Goal: Task Accomplishment & Management: Manage account settings

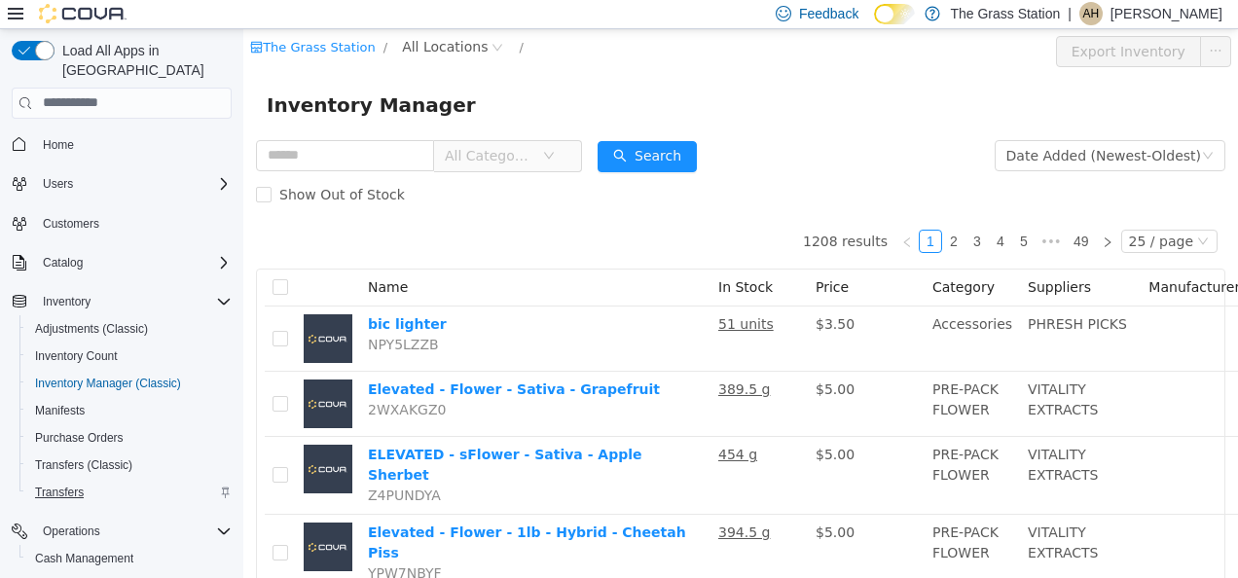
scroll to position [92, 0]
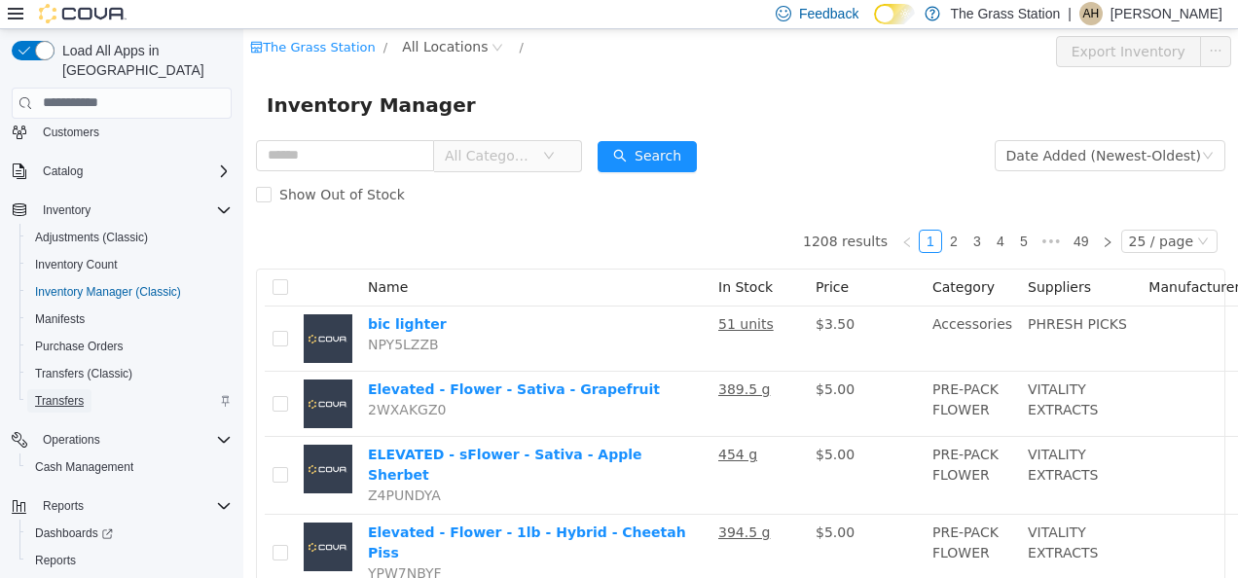
click at [62, 393] on span "Transfers" at bounding box center [59, 401] width 49 height 16
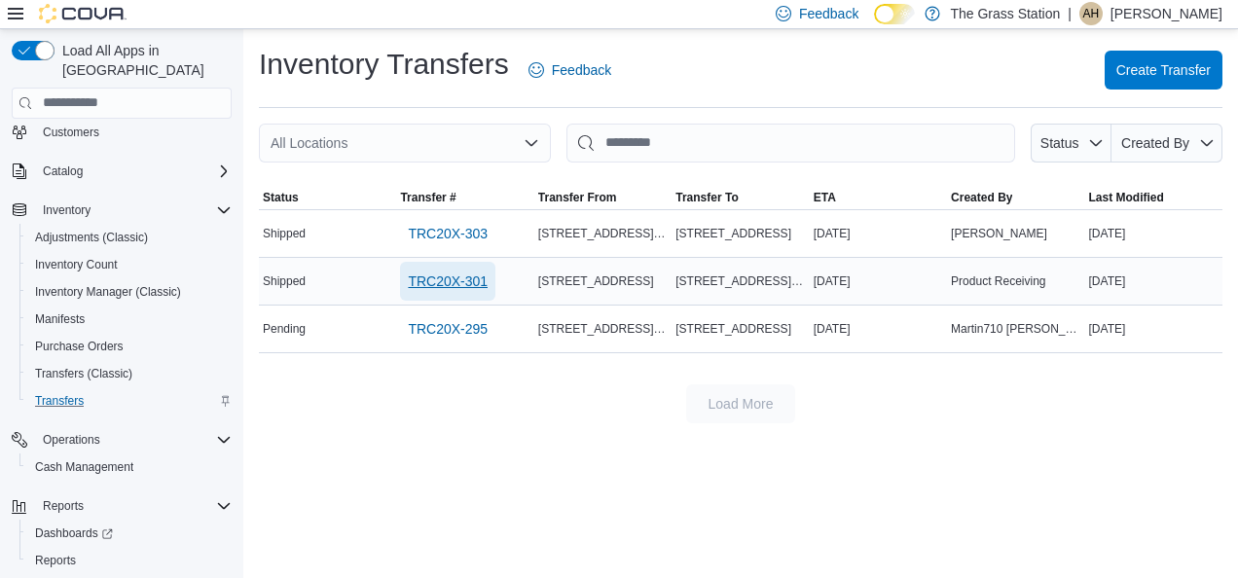
click at [435, 278] on span "TRC20X-301" at bounding box center [448, 281] width 80 height 19
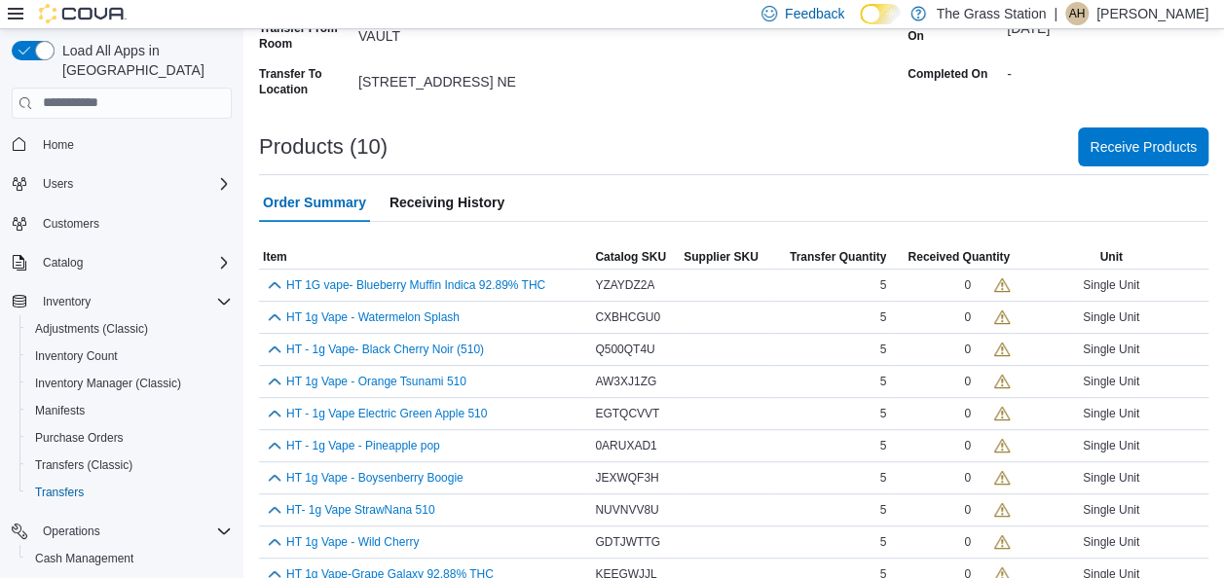
scroll to position [300, 0]
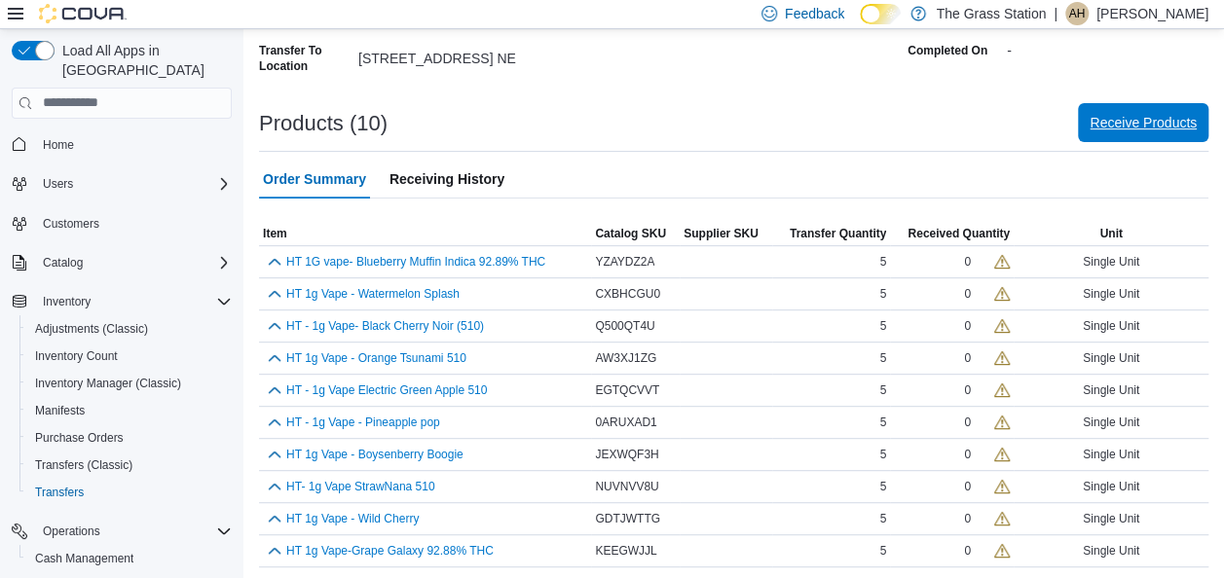
click at [1174, 104] on div "Products (10) Receive Products" at bounding box center [733, 123] width 949 height 39
click at [1147, 121] on span "Receive Products" at bounding box center [1142, 122] width 107 height 19
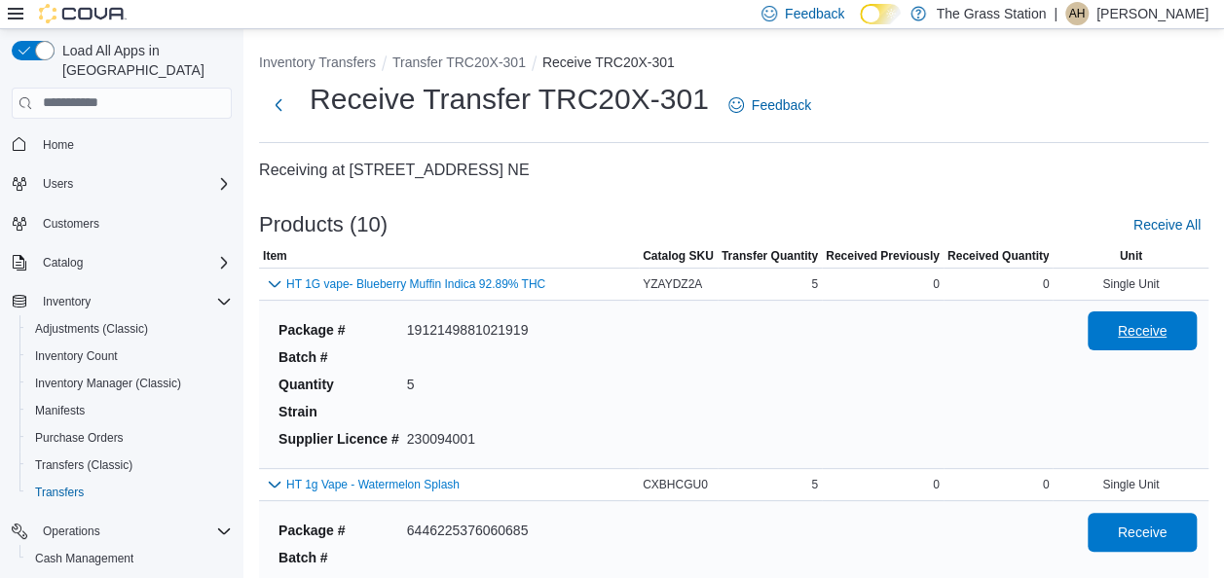
click at [1129, 340] on span "Receive" at bounding box center [1142, 331] width 86 height 39
click at [1140, 385] on div "Receive" at bounding box center [1141, 385] width 109 height 144
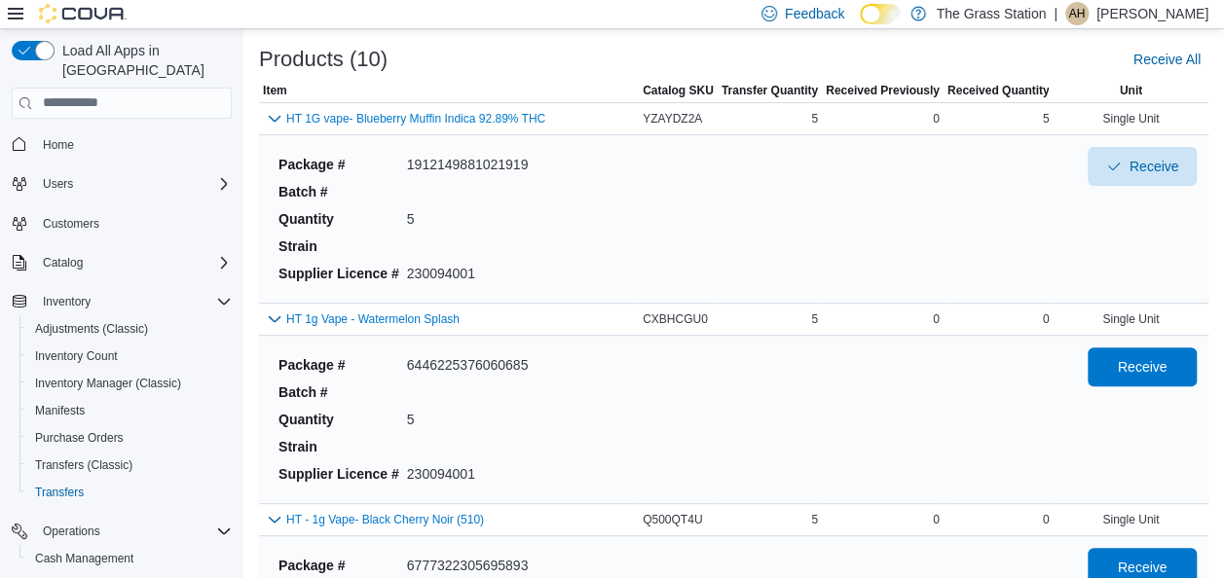
scroll to position [265, 0]
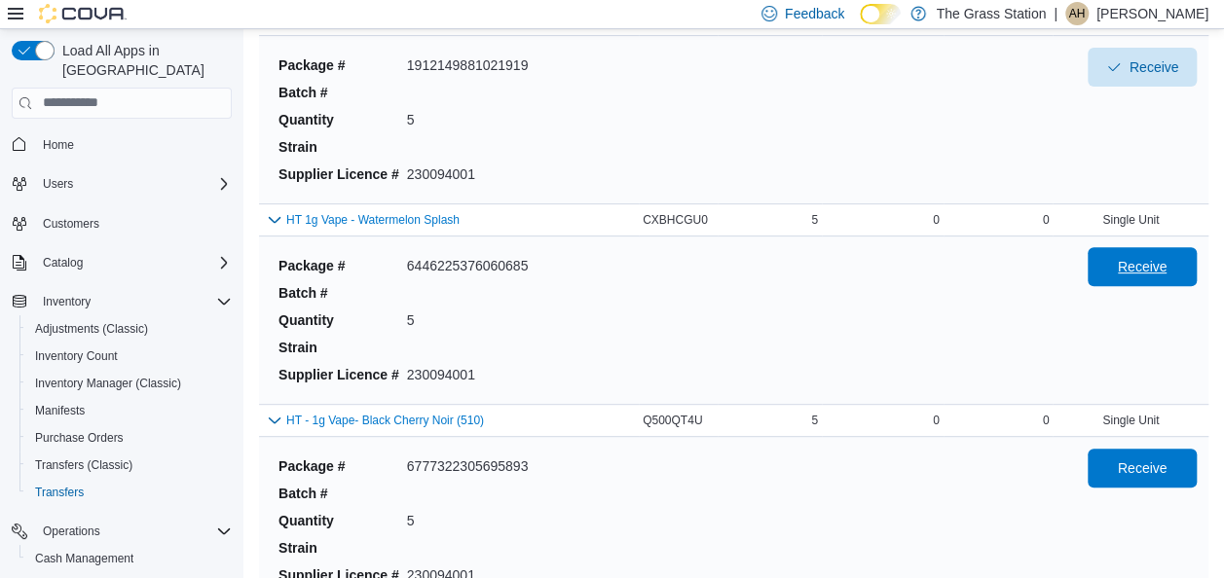
click at [1127, 251] on span "Receive" at bounding box center [1142, 266] width 86 height 39
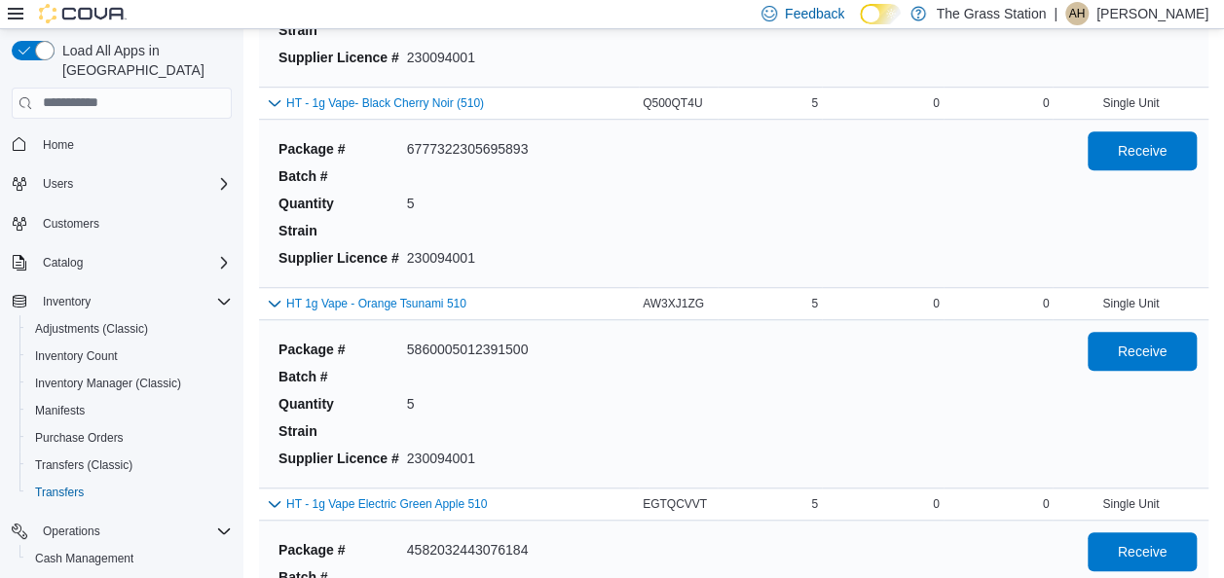
scroll to position [584, 0]
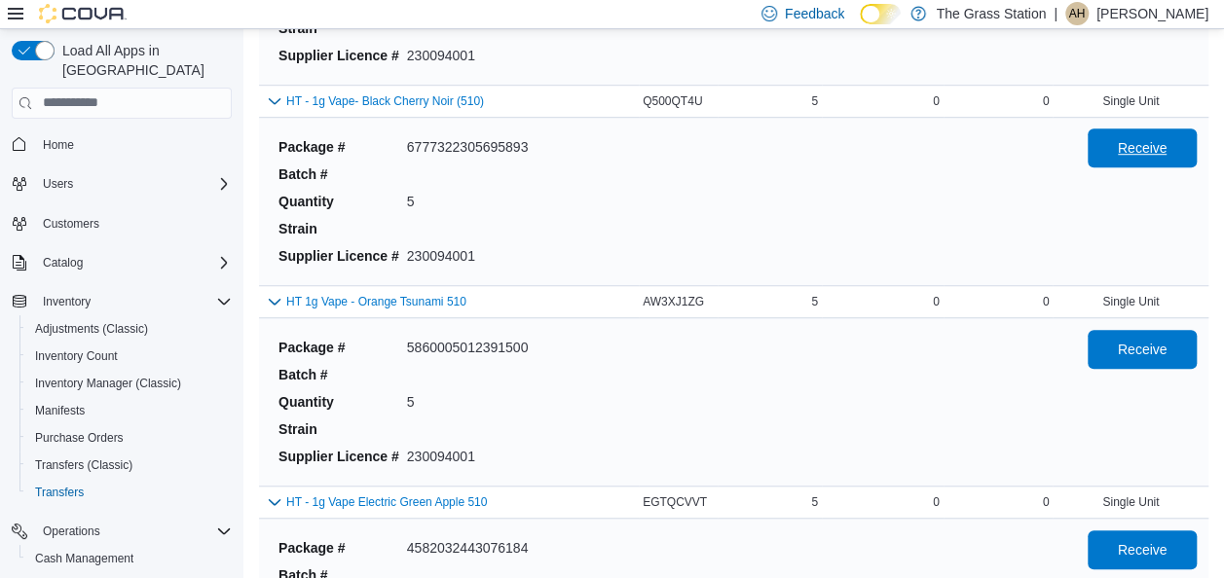
click at [1134, 145] on span "Receive" at bounding box center [1143, 147] width 50 height 19
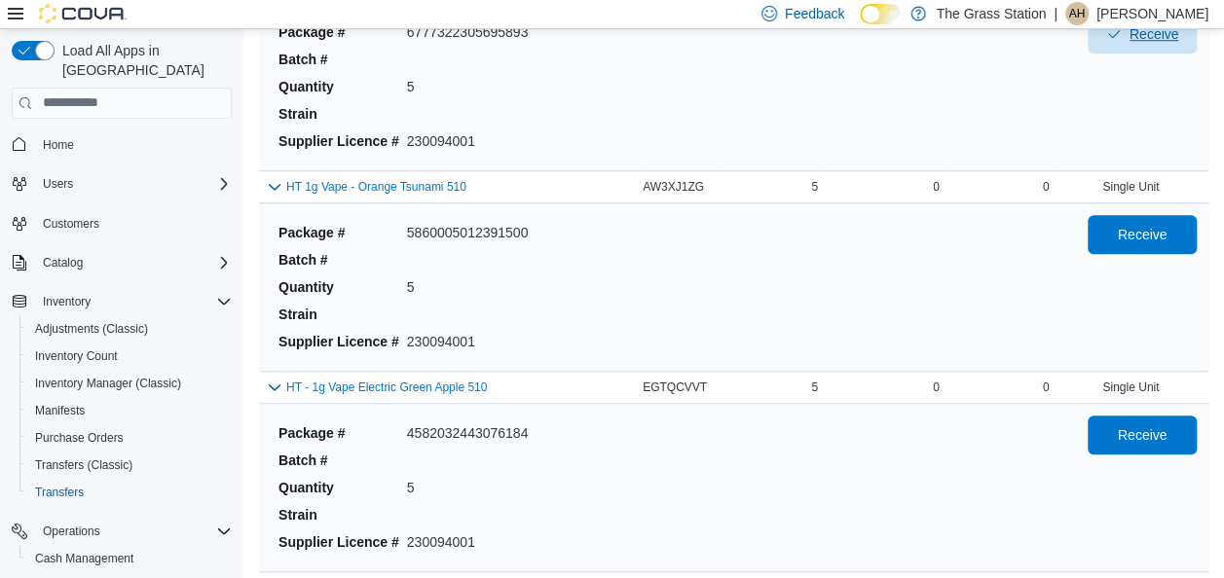
scroll to position [701, 0]
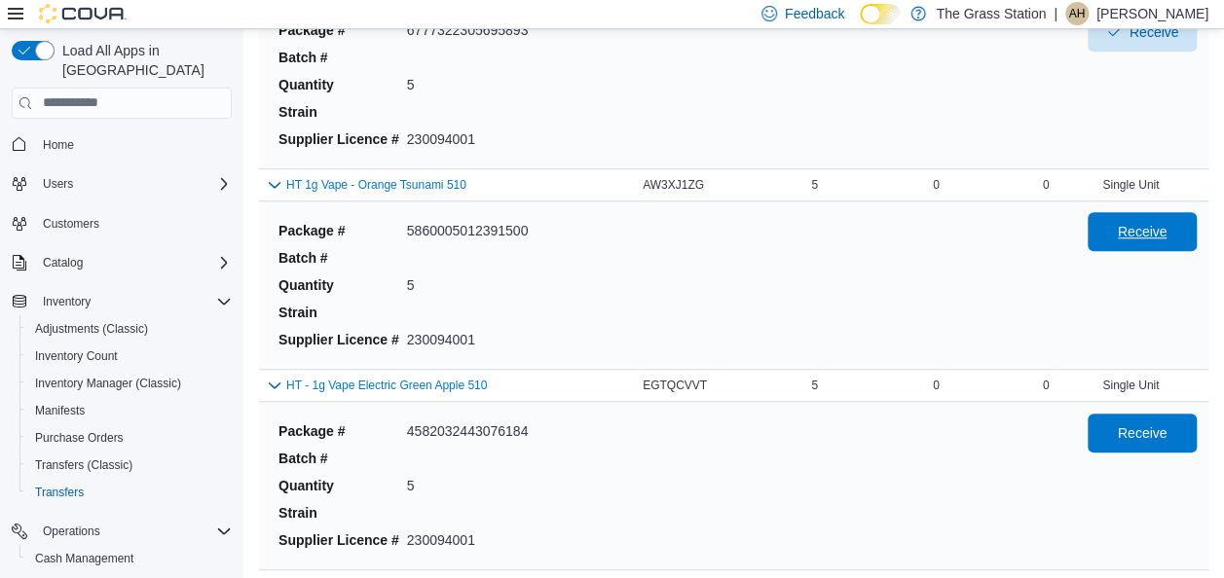
click at [1136, 212] on span "Receive" at bounding box center [1142, 231] width 86 height 39
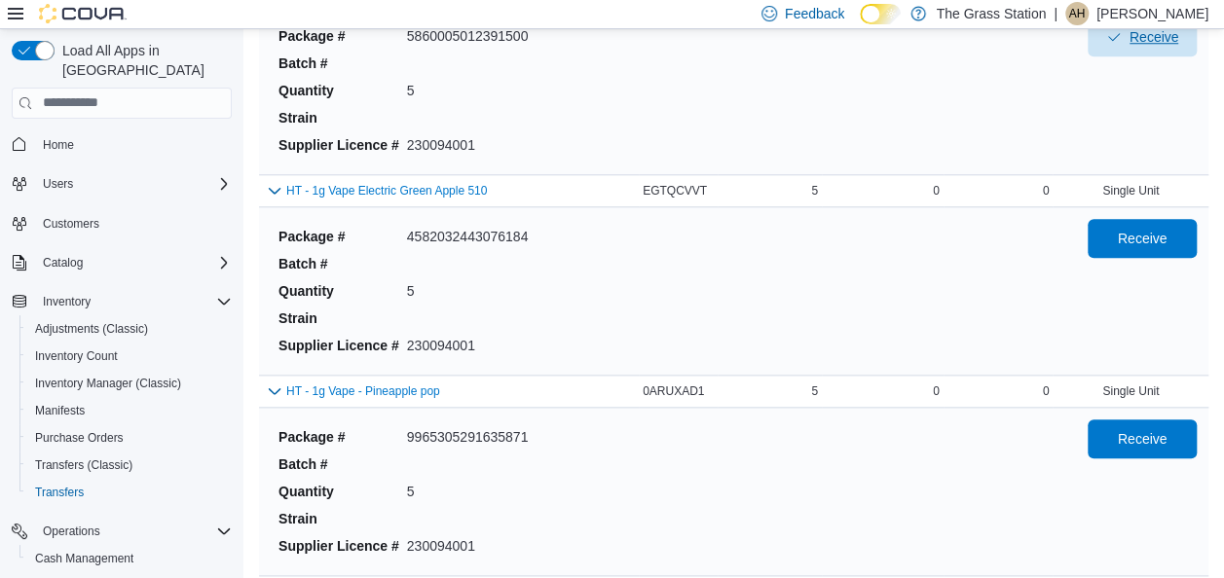
scroll to position [897, 0]
click at [1156, 239] on span "Receive" at bounding box center [1143, 236] width 50 height 19
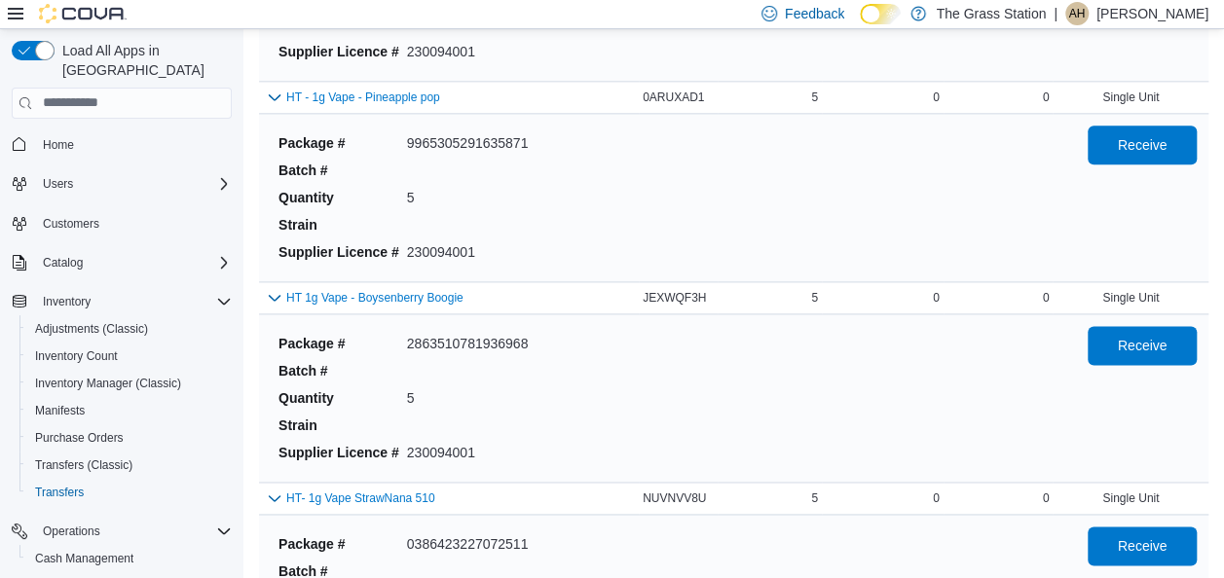
scroll to position [1193, 0]
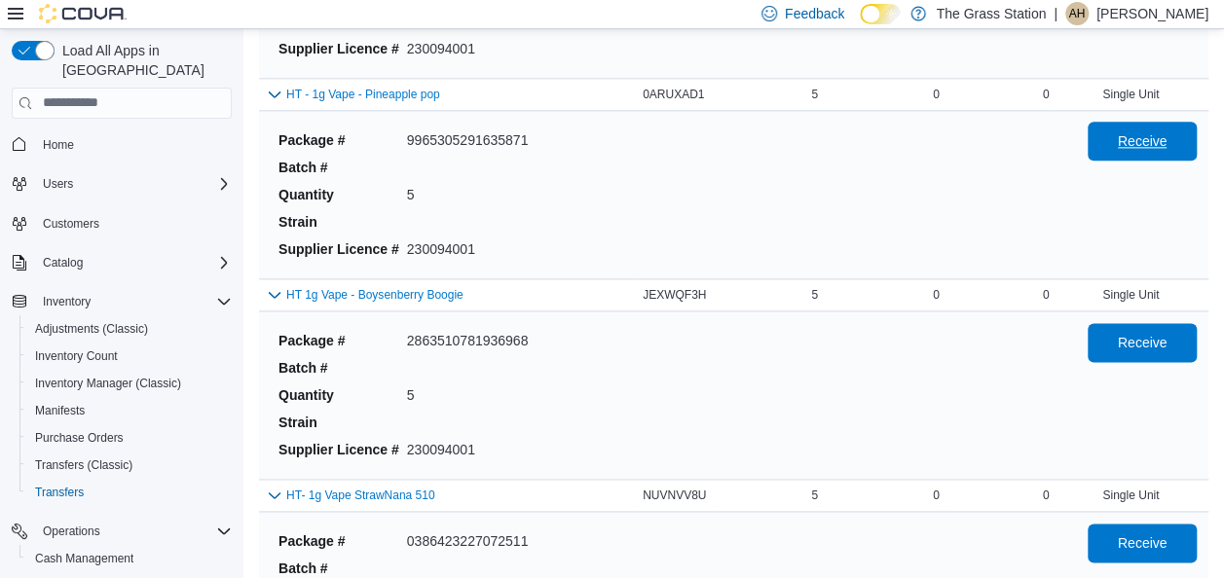
click at [1158, 150] on span "Receive" at bounding box center [1142, 141] width 86 height 39
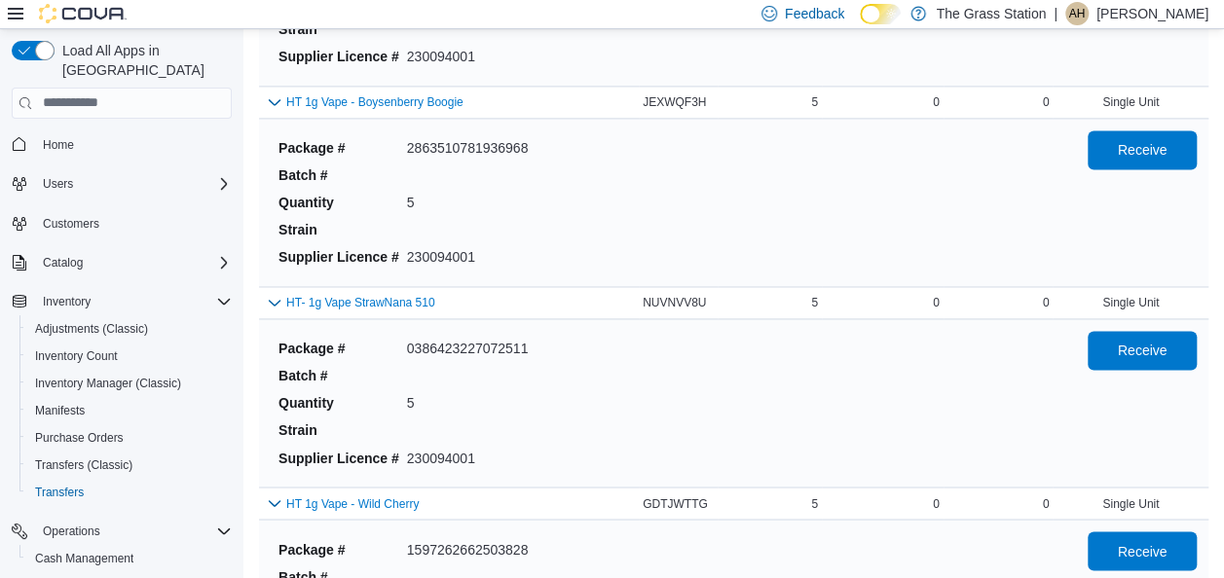
scroll to position [1387, 0]
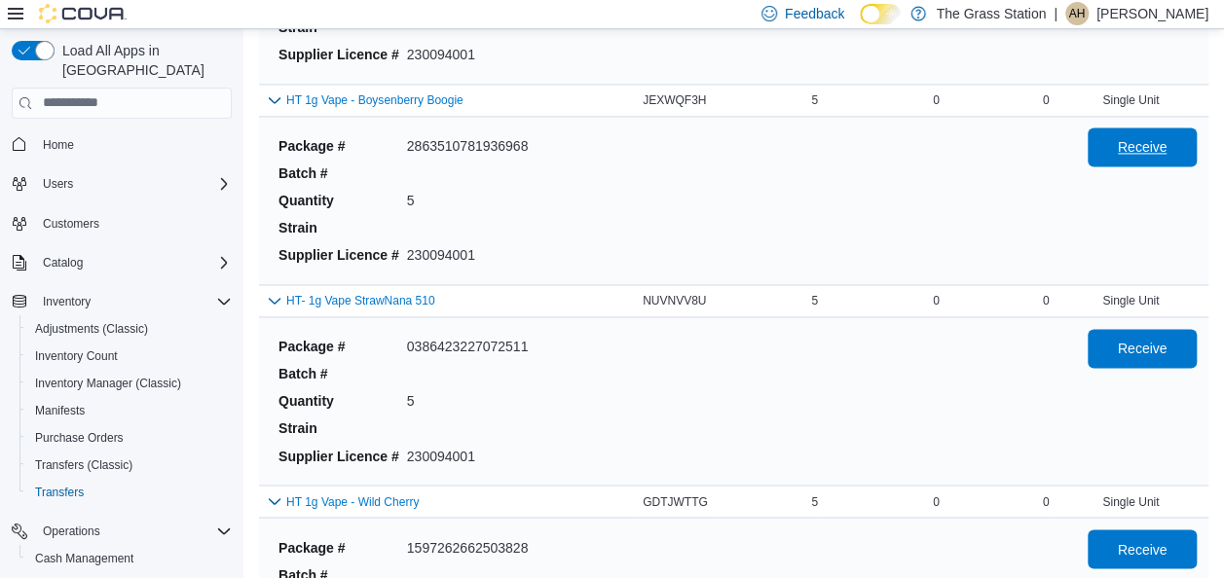
click at [1148, 152] on span "Receive" at bounding box center [1142, 147] width 86 height 39
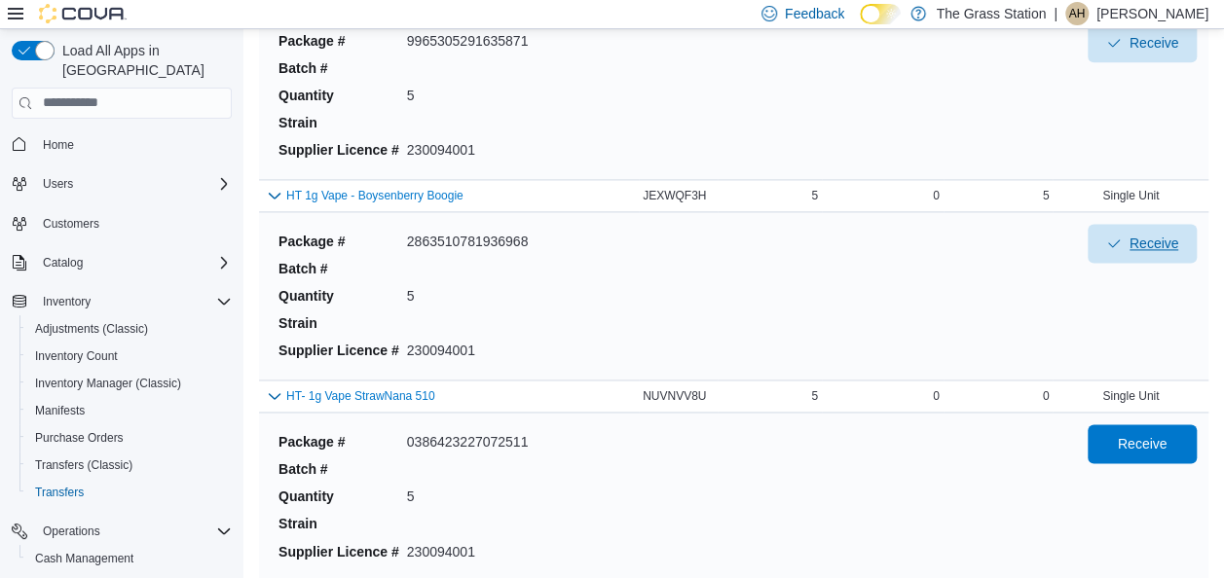
scroll to position [1299, 0]
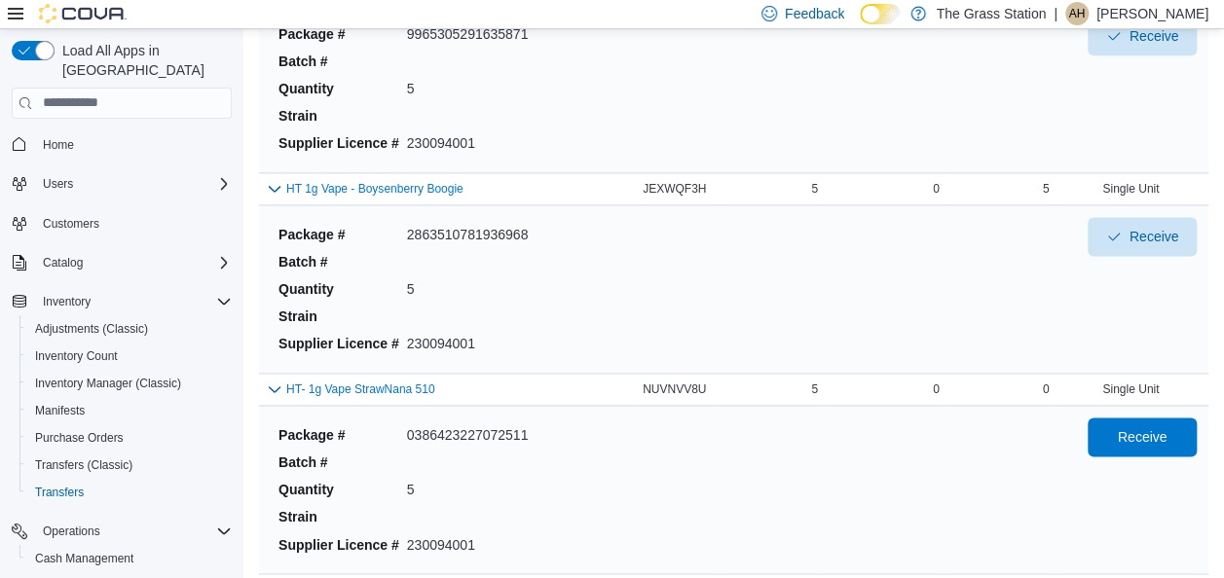
click at [1064, 276] on div "Package # 2863510781936968 Batch # Quantity 5 Strain Supplier Licence # 2300940…" at bounding box center [667, 289] width 793 height 144
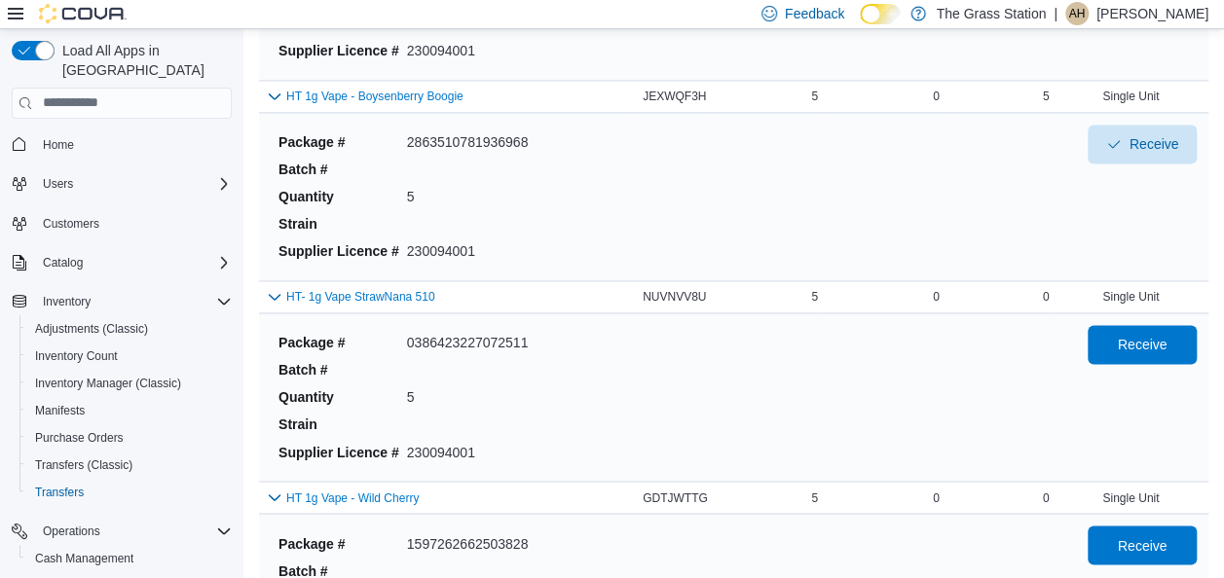
scroll to position [1392, 0]
drag, startPoint x: 1128, startPoint y: 341, endPoint x: 607, endPoint y: 372, distance: 522.7
click at [607, 372] on dl "Package # 0386423227072511 Batch # Quantity 5 Strain Supplier Licence # 2300940…" at bounding box center [465, 396] width 389 height 144
click at [1135, 333] on span "Receive" at bounding box center [1143, 342] width 50 height 19
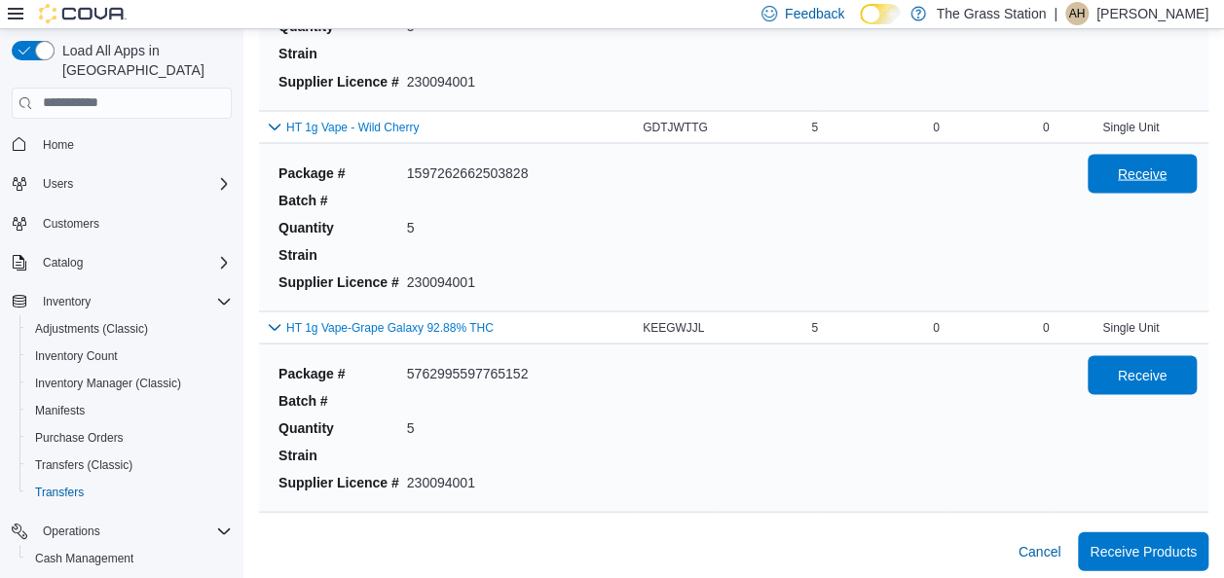
click at [1157, 164] on span "Receive" at bounding box center [1143, 173] width 50 height 19
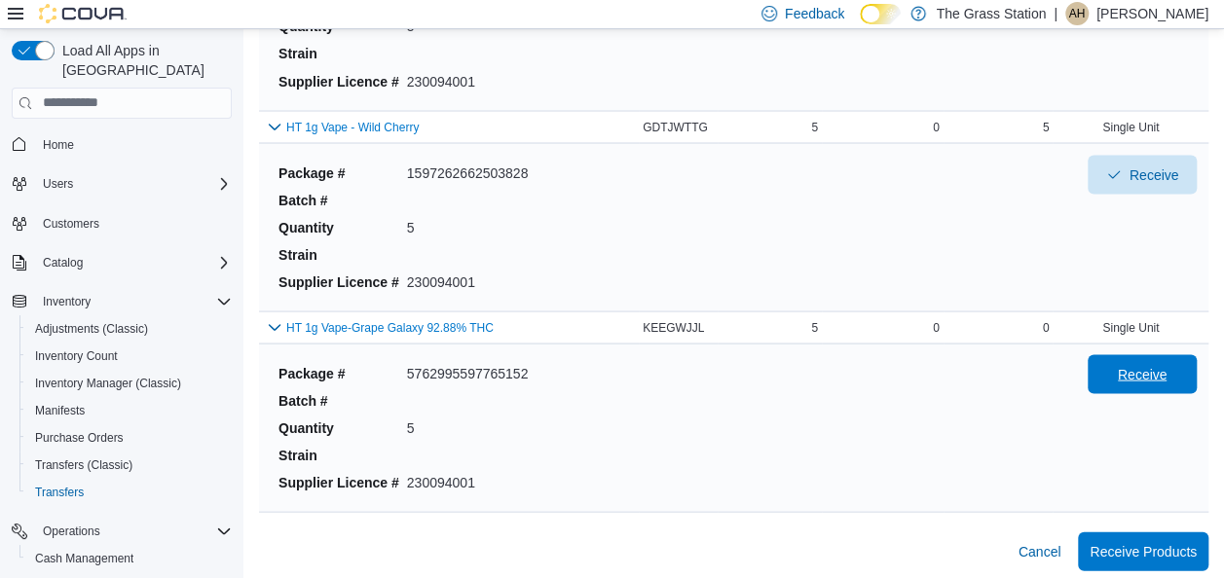
click at [1147, 370] on span "Receive" at bounding box center [1143, 373] width 50 height 19
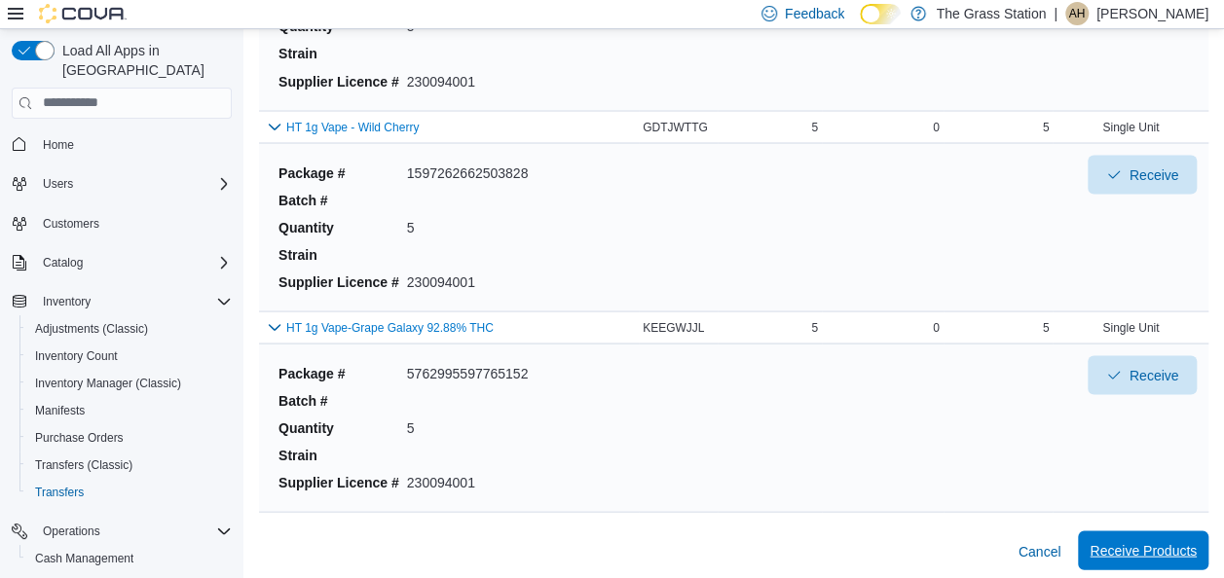
click at [1165, 550] on span "Receive Products" at bounding box center [1142, 549] width 107 height 19
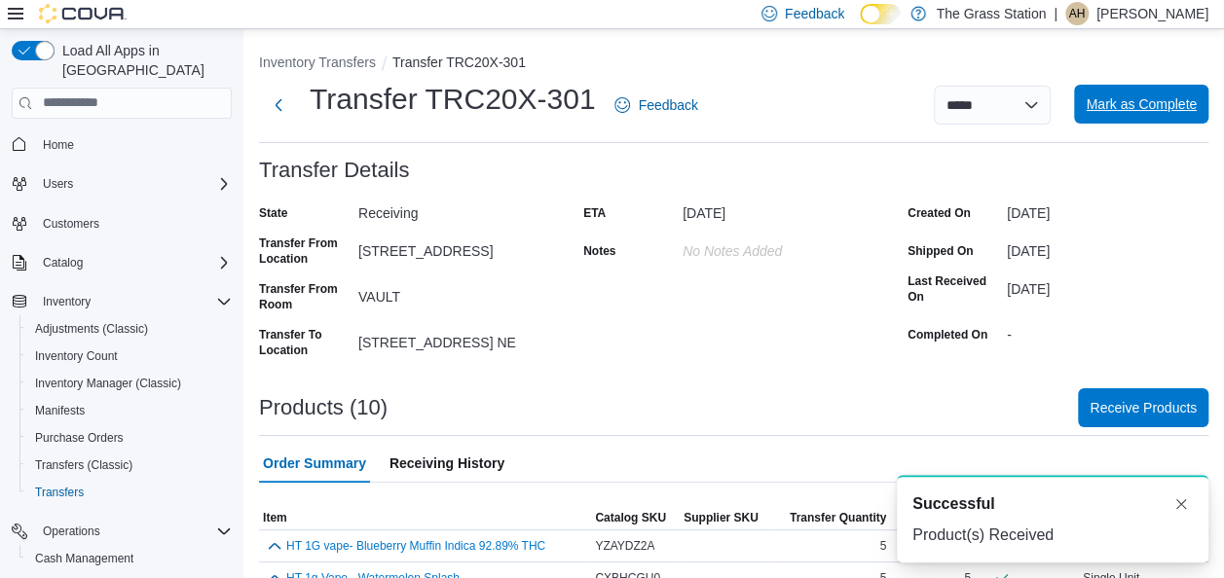
click at [1196, 107] on span "Mark as Complete" at bounding box center [1140, 103] width 111 height 19
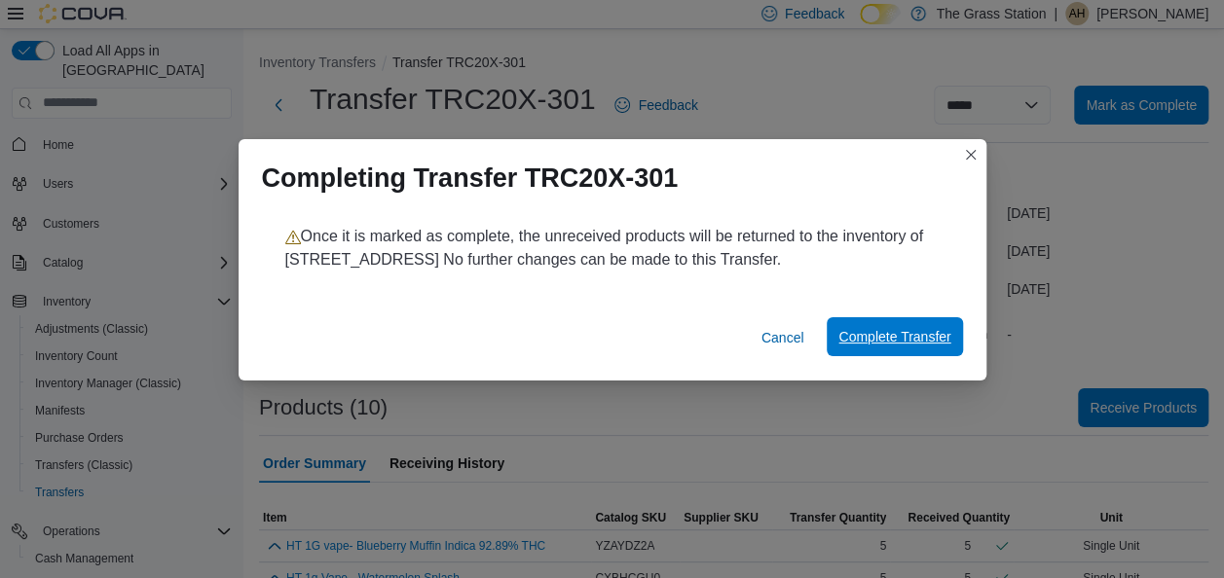
click at [881, 336] on span "Complete Transfer" at bounding box center [894, 336] width 112 height 19
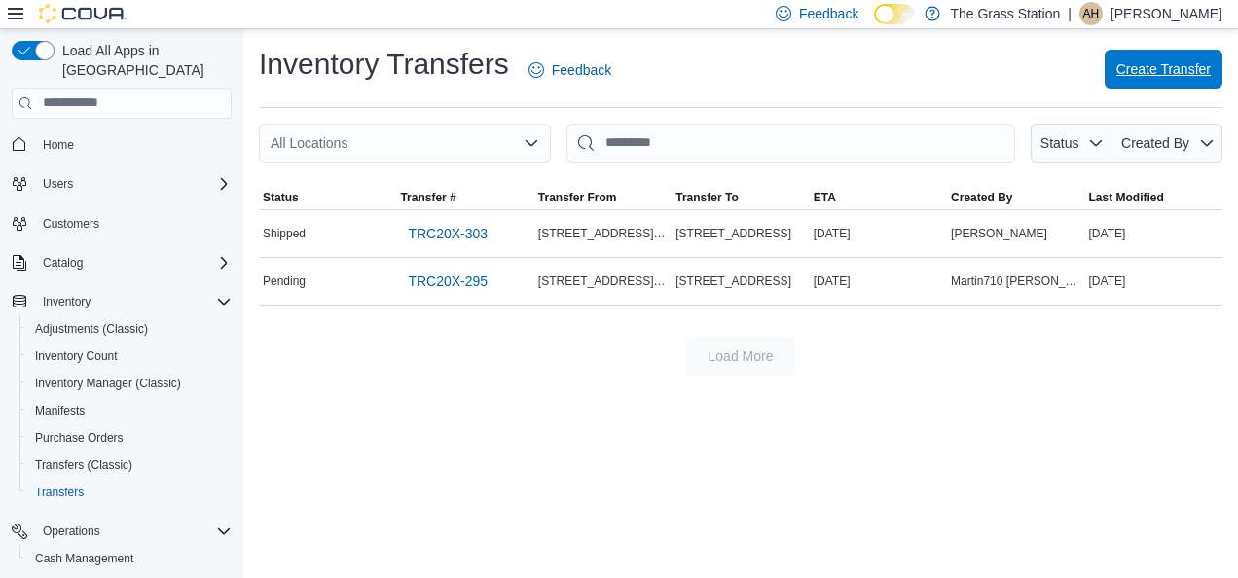
click at [1139, 59] on span "Create Transfer" at bounding box center [1164, 69] width 94 height 39
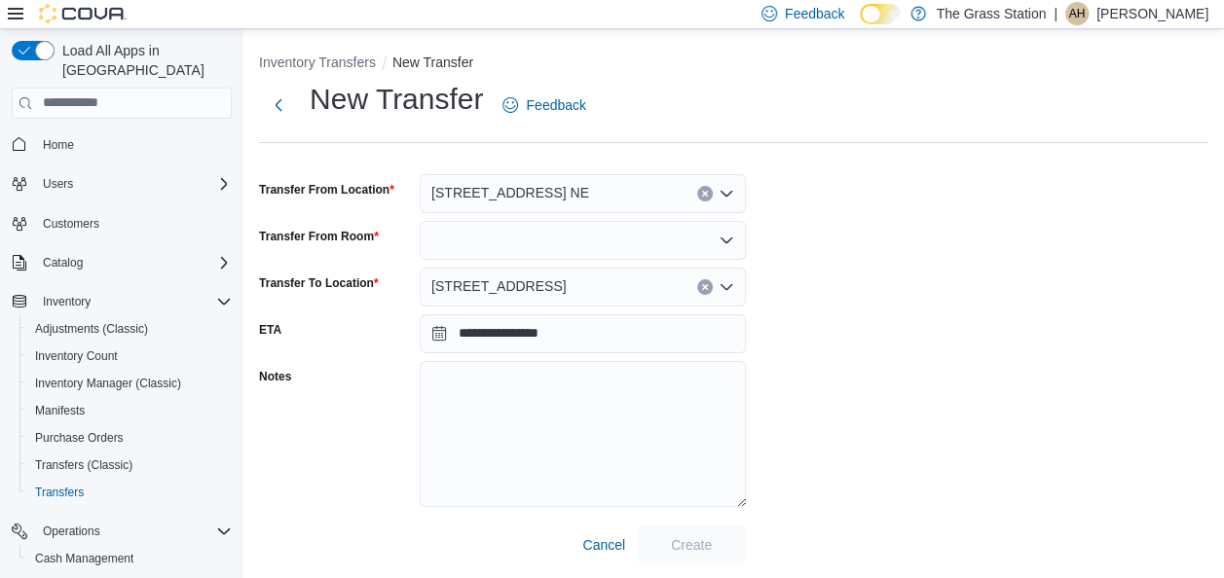
click at [574, 189] on div "[STREET_ADDRESS] NE" at bounding box center [583, 193] width 326 height 39
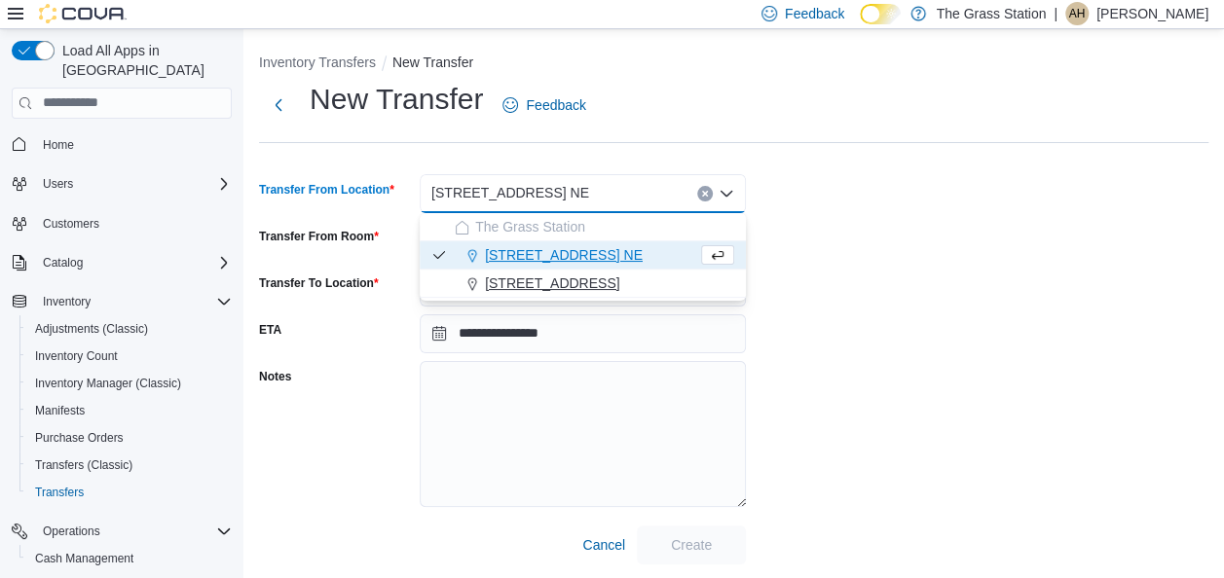
click at [534, 285] on span "[STREET_ADDRESS]" at bounding box center [552, 283] width 134 height 19
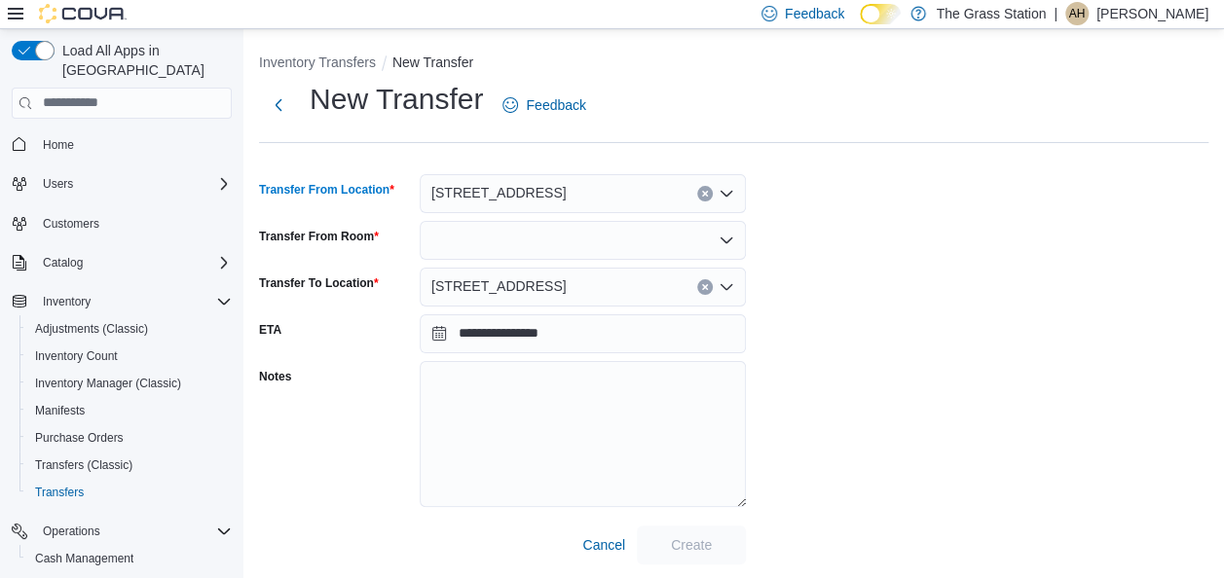
click at [532, 284] on div "[STREET_ADDRESS]" at bounding box center [583, 287] width 326 height 39
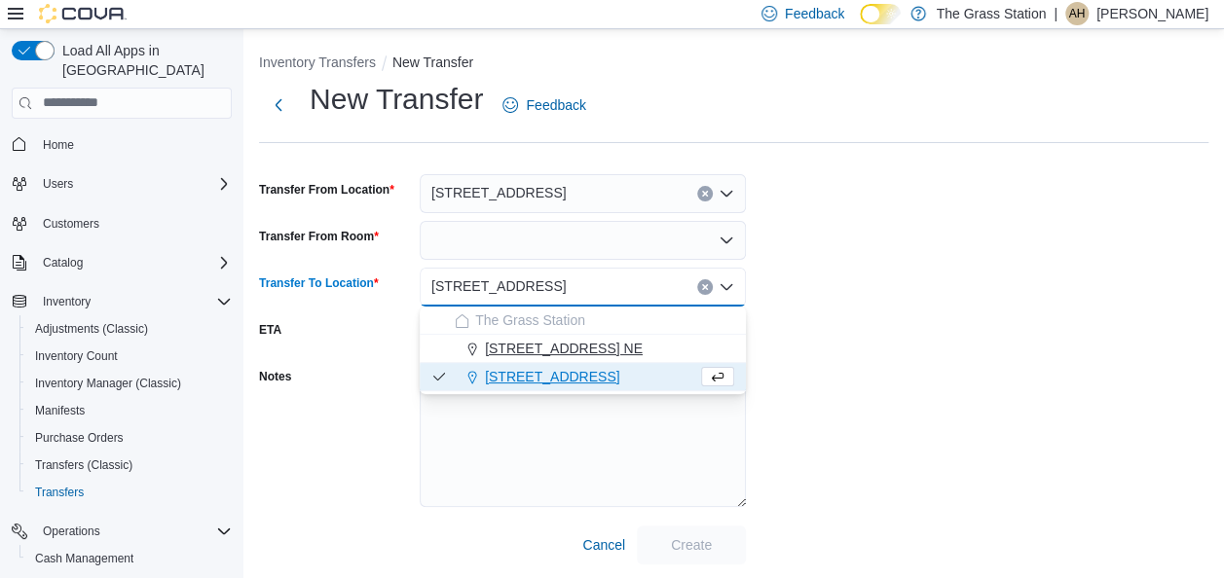
click at [516, 347] on span "[STREET_ADDRESS] NE" at bounding box center [564, 348] width 158 height 19
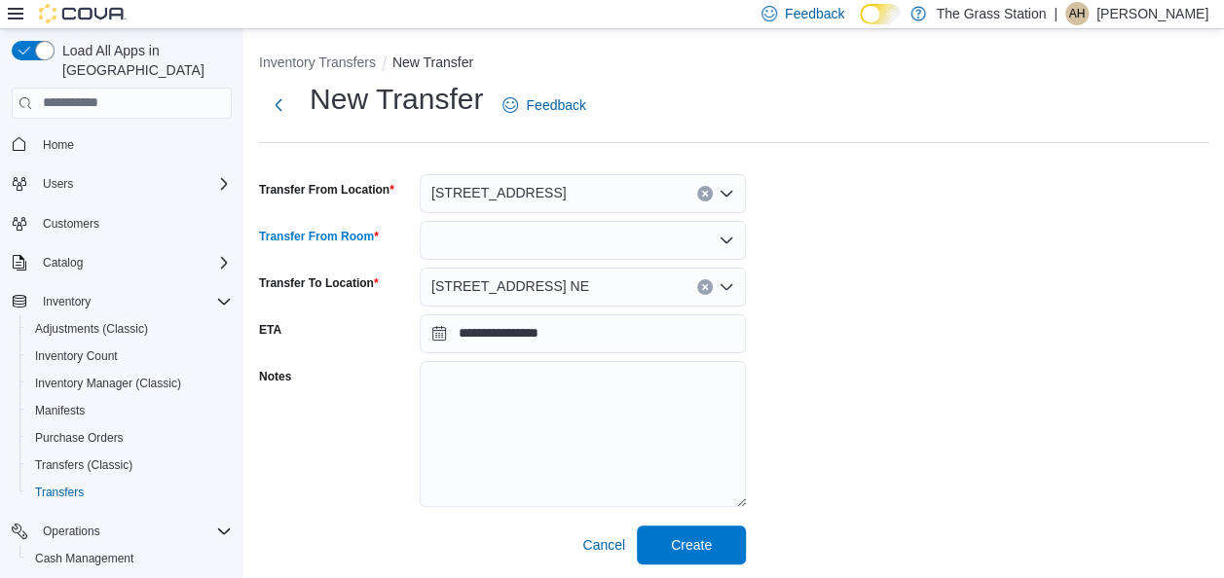
click at [640, 223] on div at bounding box center [583, 240] width 326 height 39
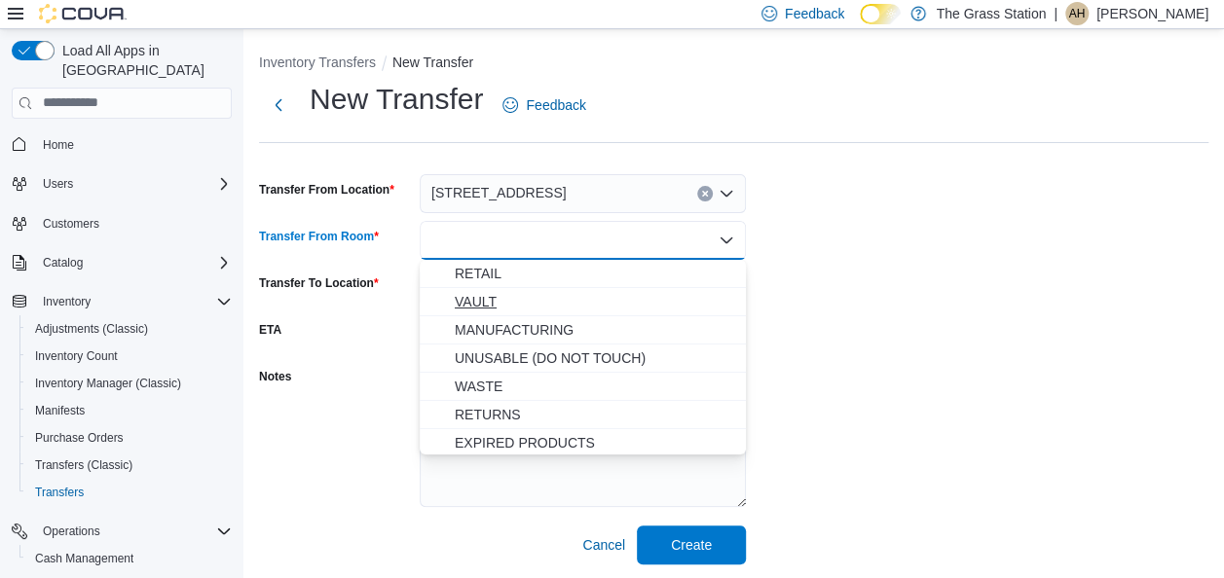
click at [600, 303] on span "VAULT" at bounding box center [594, 301] width 279 height 19
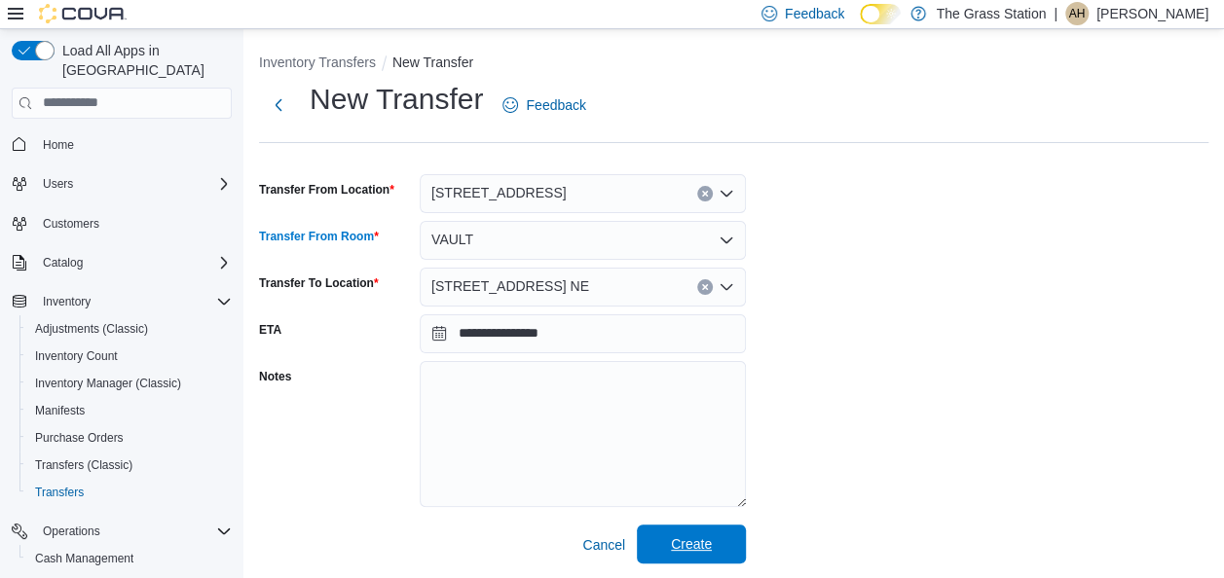
click at [671, 534] on span "Create" at bounding box center [691, 544] width 86 height 39
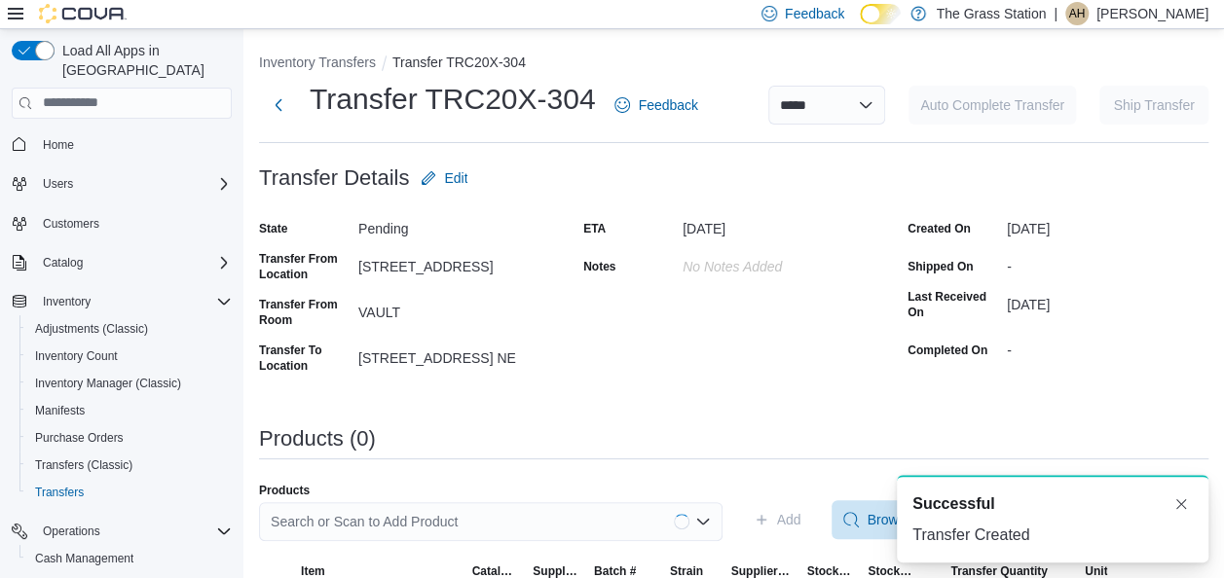
scroll to position [64, 0]
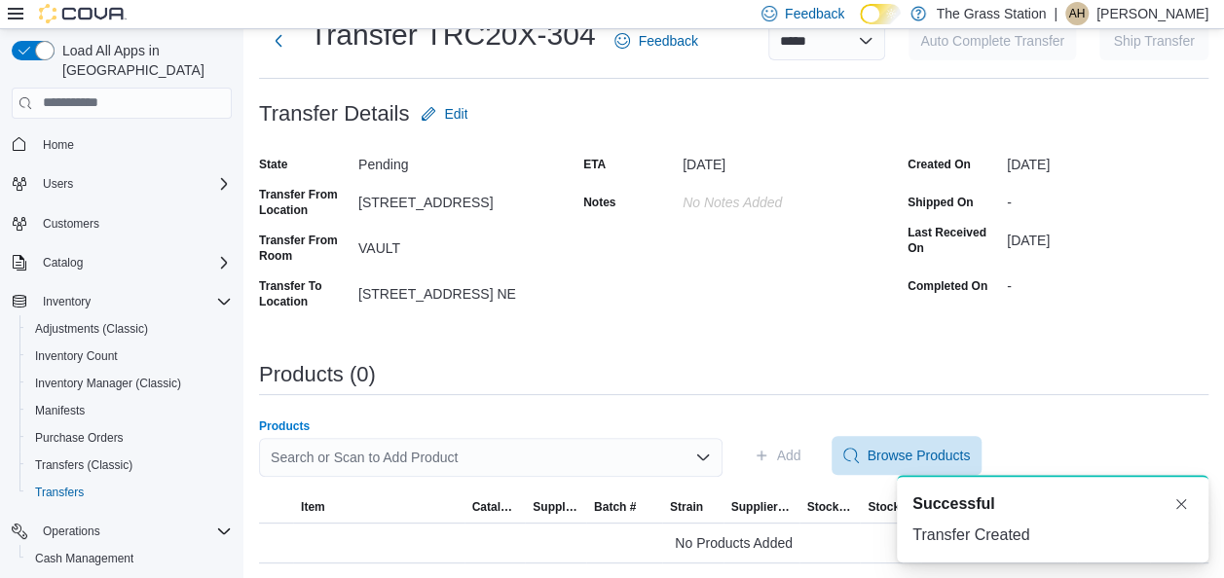
click at [363, 458] on div "Search or Scan to Add Product" at bounding box center [490, 457] width 463 height 39
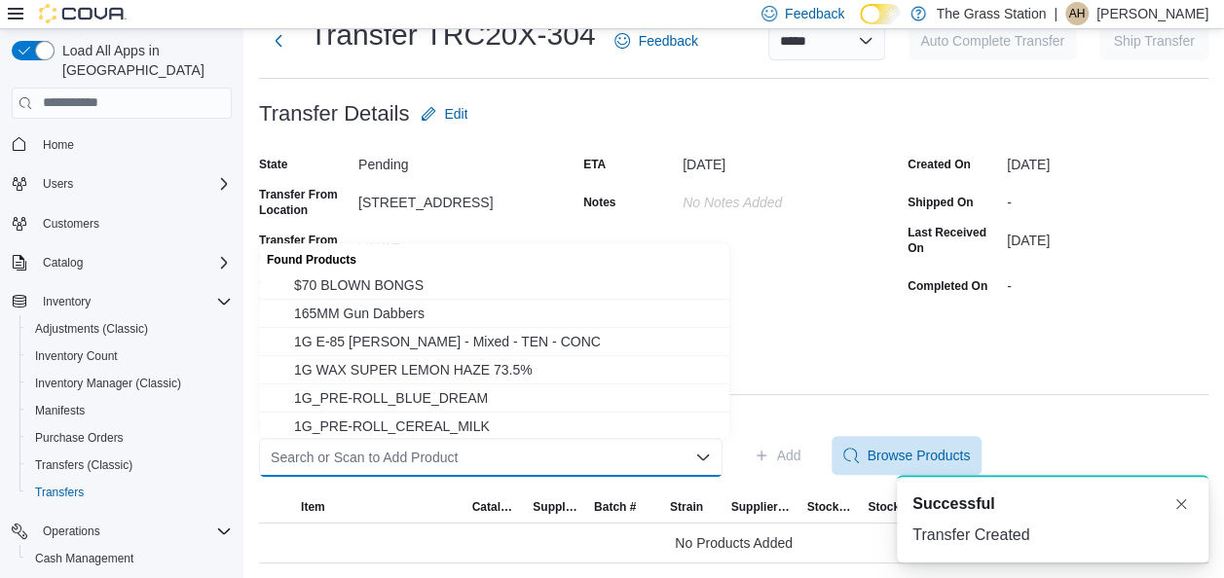
click at [363, 458] on div "Search or Scan to Add Product" at bounding box center [490, 457] width 463 height 39
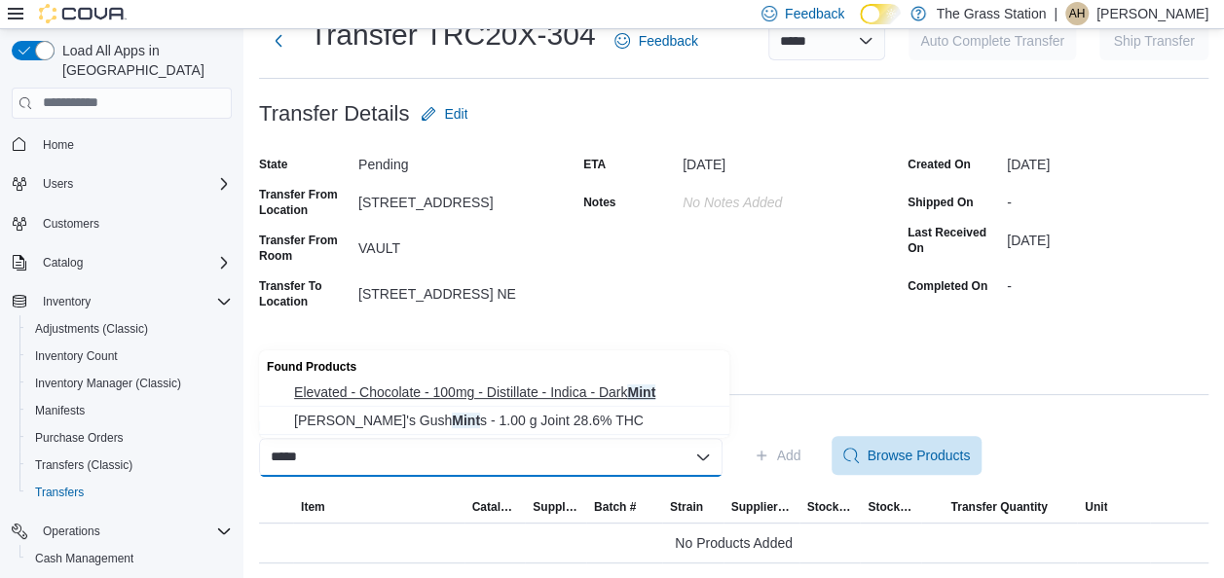
type input "****"
click at [460, 398] on span "Elevated - Chocolate - 100mg - Distillate - Indica - Dark Mint" at bounding box center [505, 392] width 423 height 19
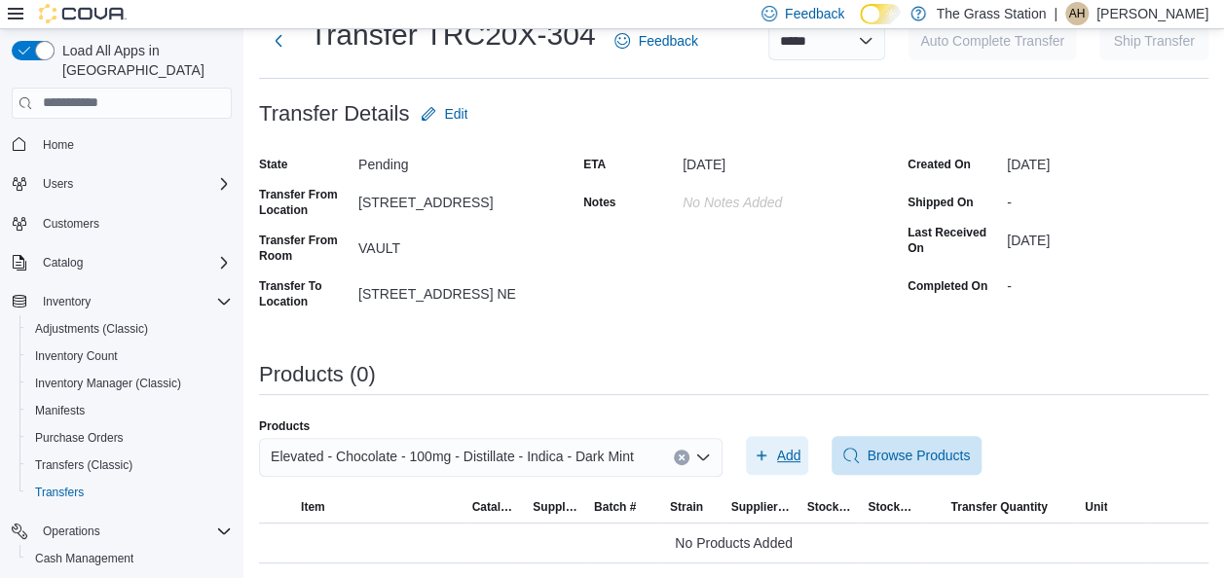
click at [801, 458] on span "Add" at bounding box center [789, 455] width 24 height 19
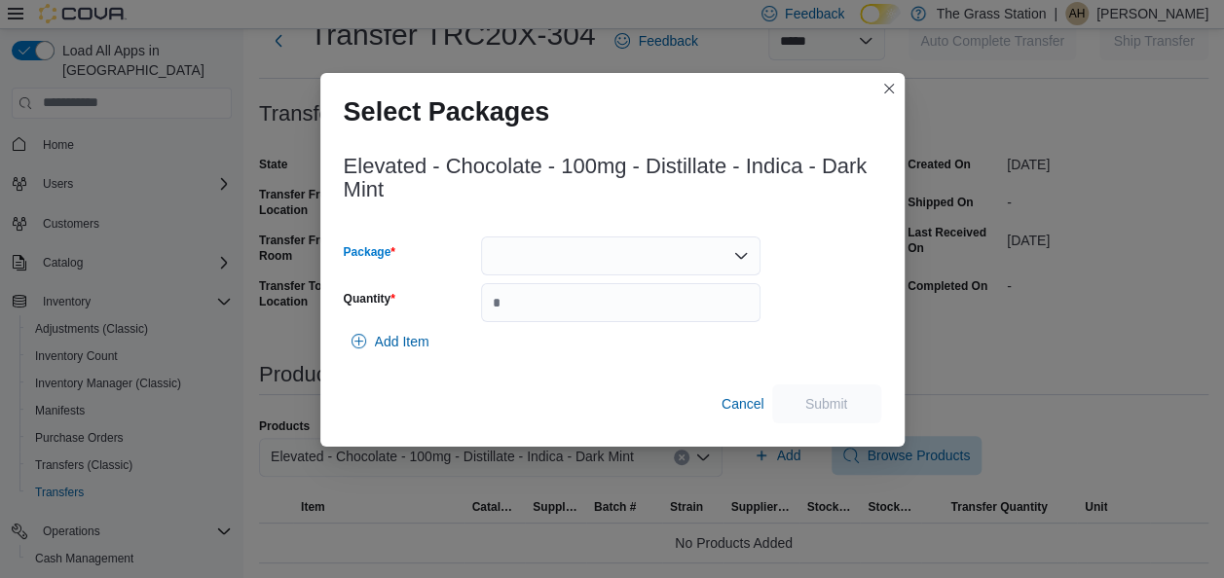
click at [627, 247] on div at bounding box center [620, 256] width 279 height 39
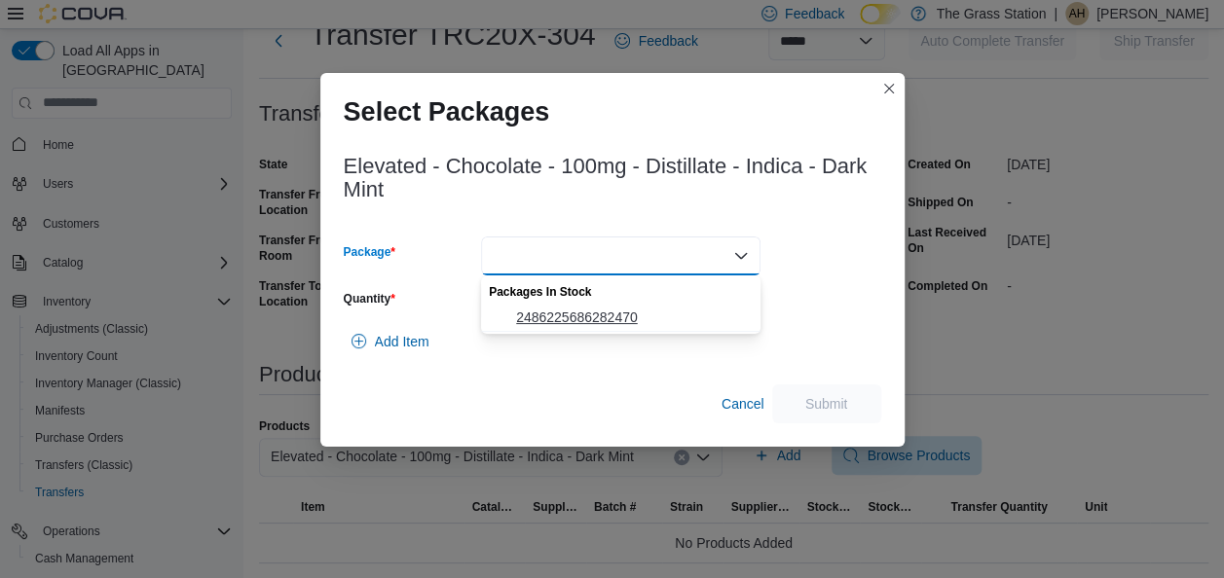
click at [596, 313] on span "2486225686282470" at bounding box center [632, 317] width 233 height 19
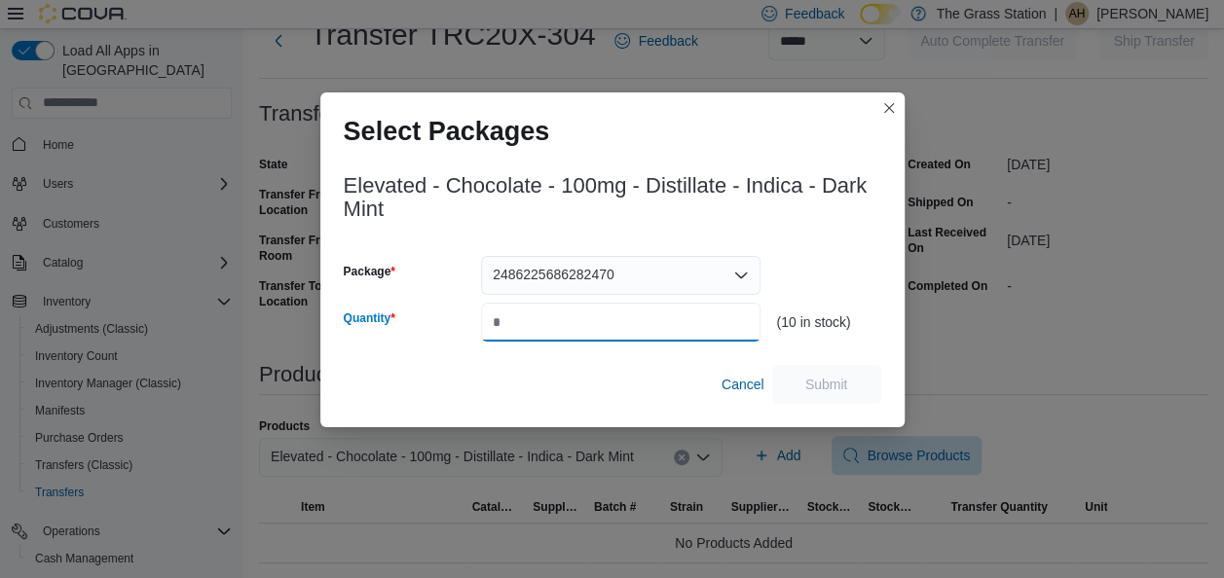
click at [596, 313] on input "Quantity" at bounding box center [620, 322] width 279 height 39
type input "*"
click at [845, 384] on span "Submit" at bounding box center [826, 383] width 43 height 19
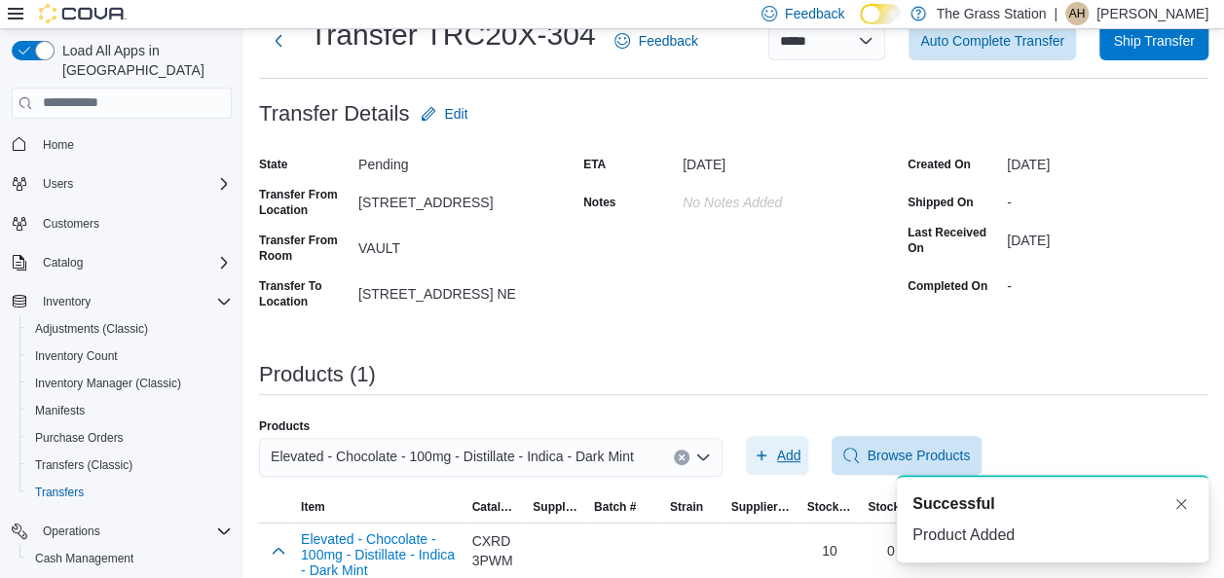
scroll to position [88, 0]
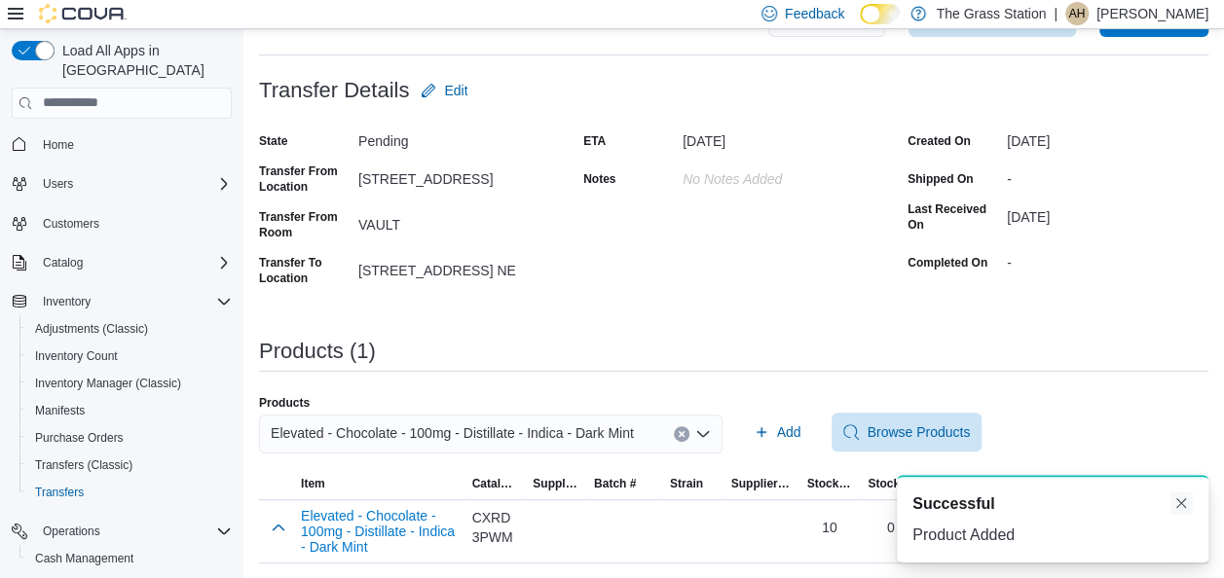
click at [1178, 508] on button "Dismiss toast" at bounding box center [1180, 503] width 23 height 23
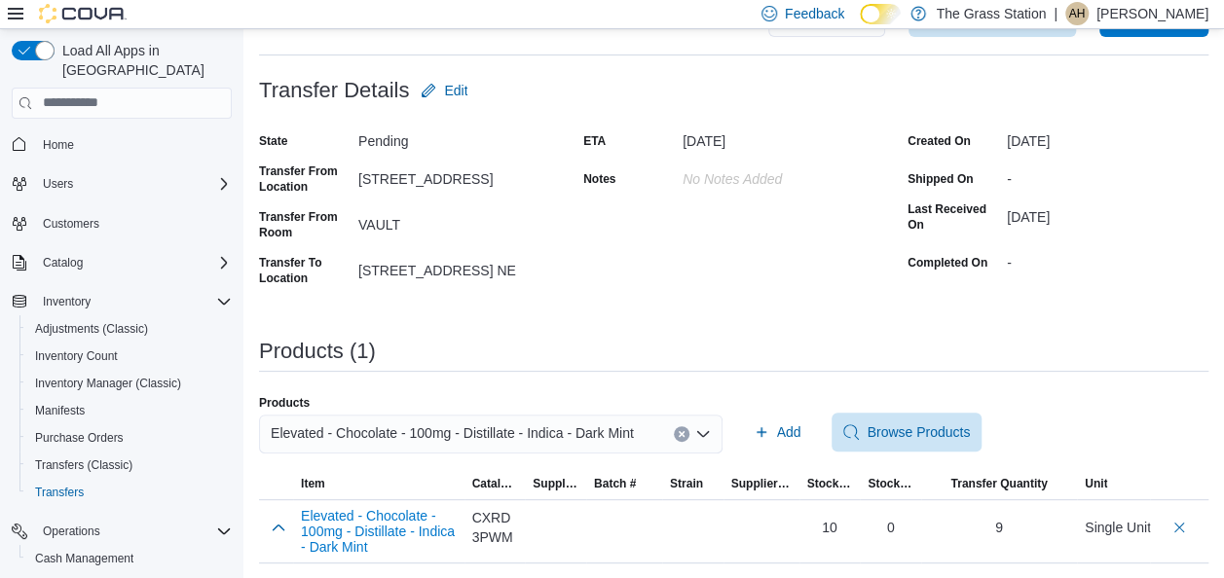
click at [988, 354] on div "Products (1)" at bounding box center [733, 351] width 949 height 23
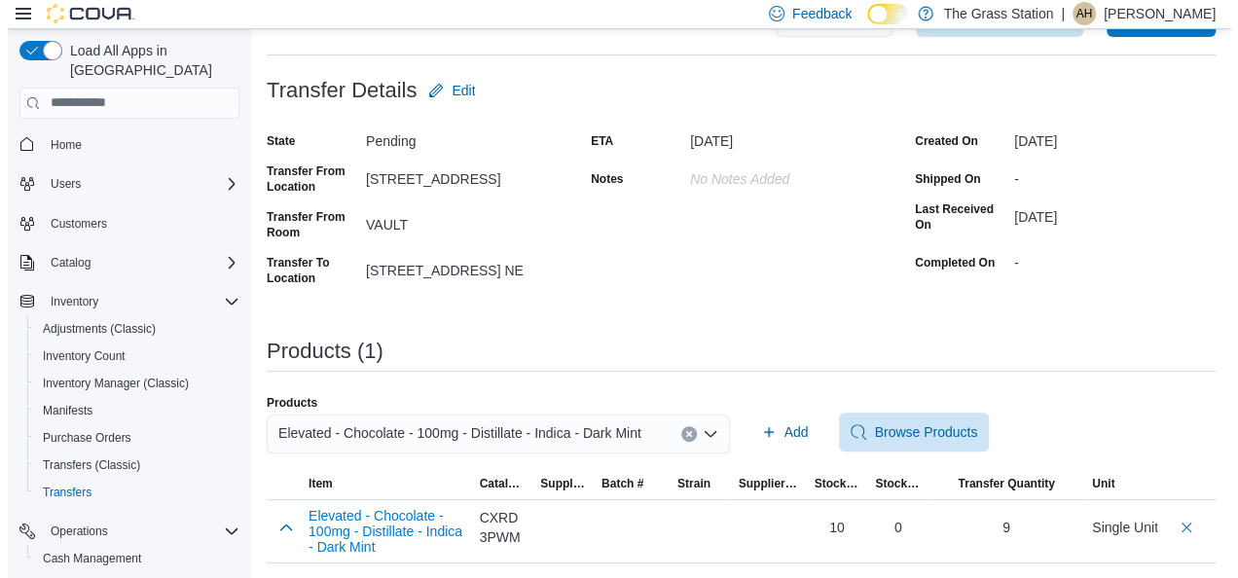
scroll to position [0, 0]
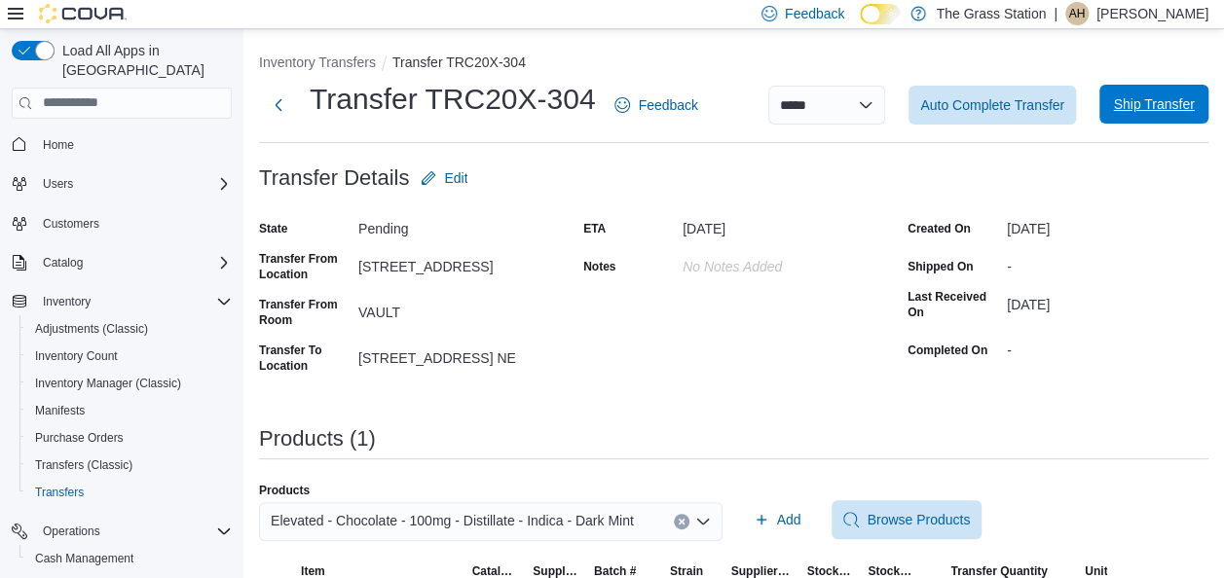
click at [1157, 117] on span "Ship Transfer" at bounding box center [1154, 104] width 86 height 39
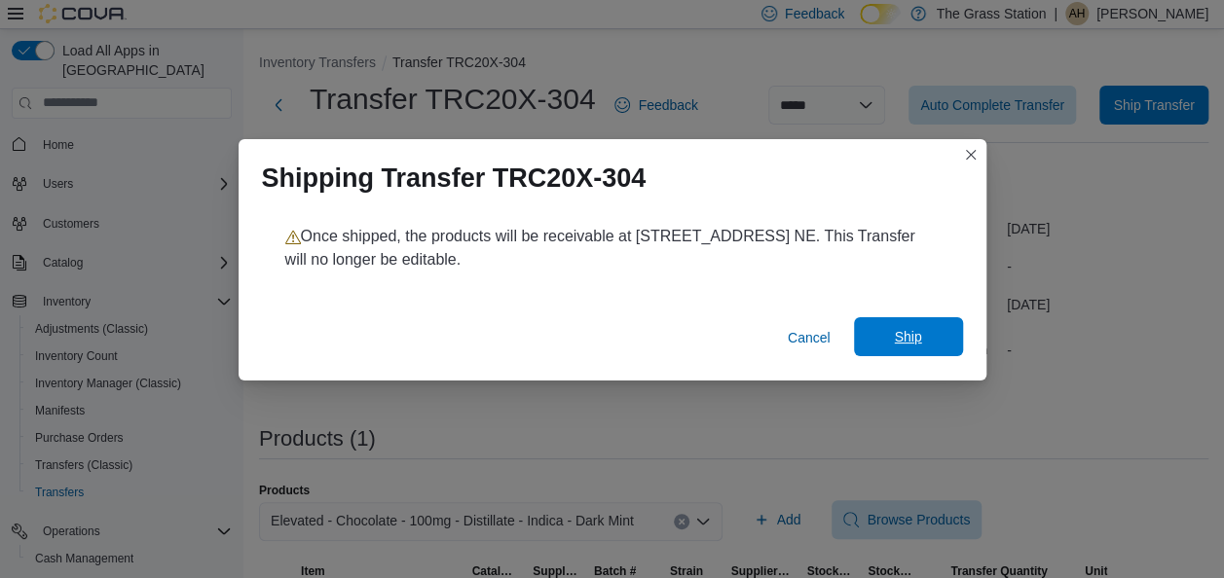
click at [911, 330] on span "Ship" at bounding box center [907, 336] width 27 height 19
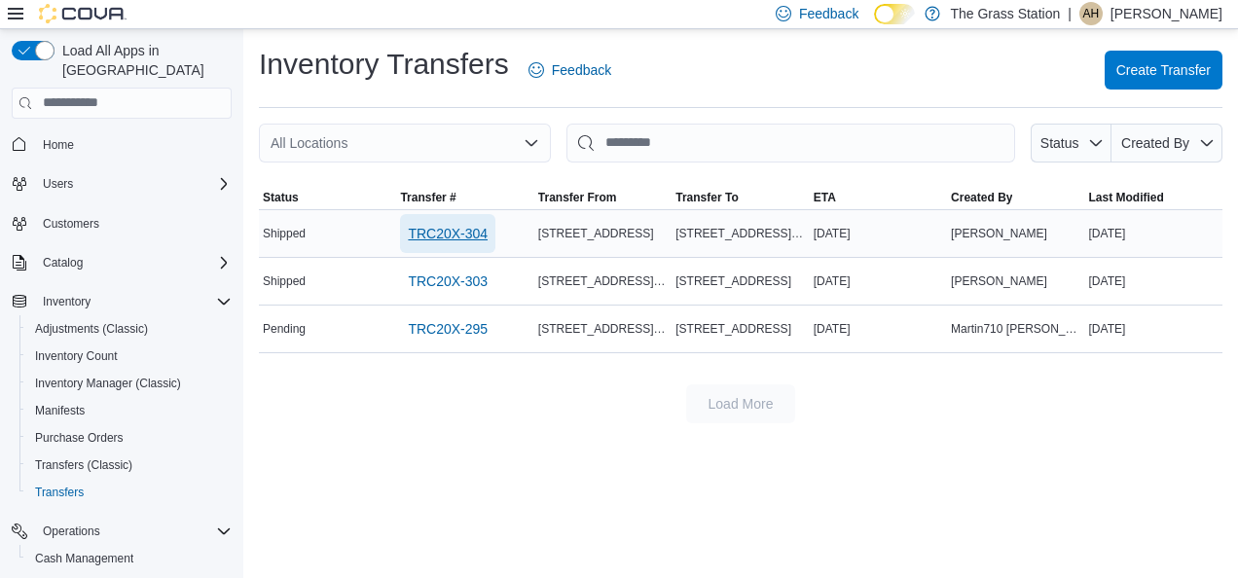
click at [427, 230] on span "TRC20X-304" at bounding box center [448, 233] width 80 height 19
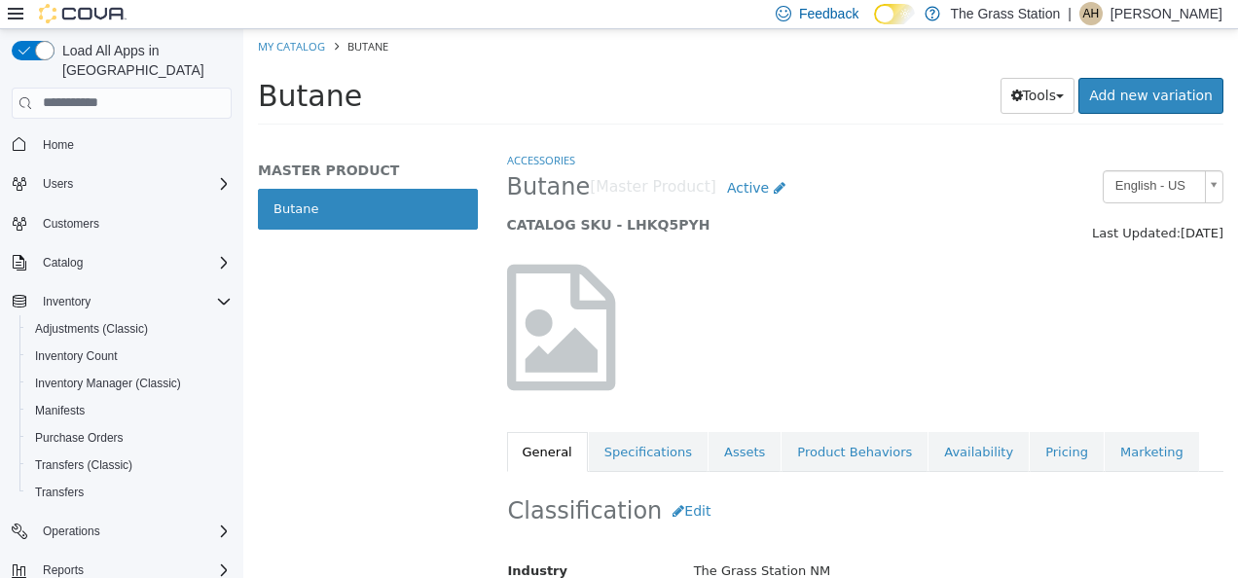
click at [299, 357] on div "MASTER PRODUCT Butane" at bounding box center [367, 363] width 249 height 427
click at [67, 376] on span "Inventory Manager (Classic)" at bounding box center [108, 384] width 146 height 16
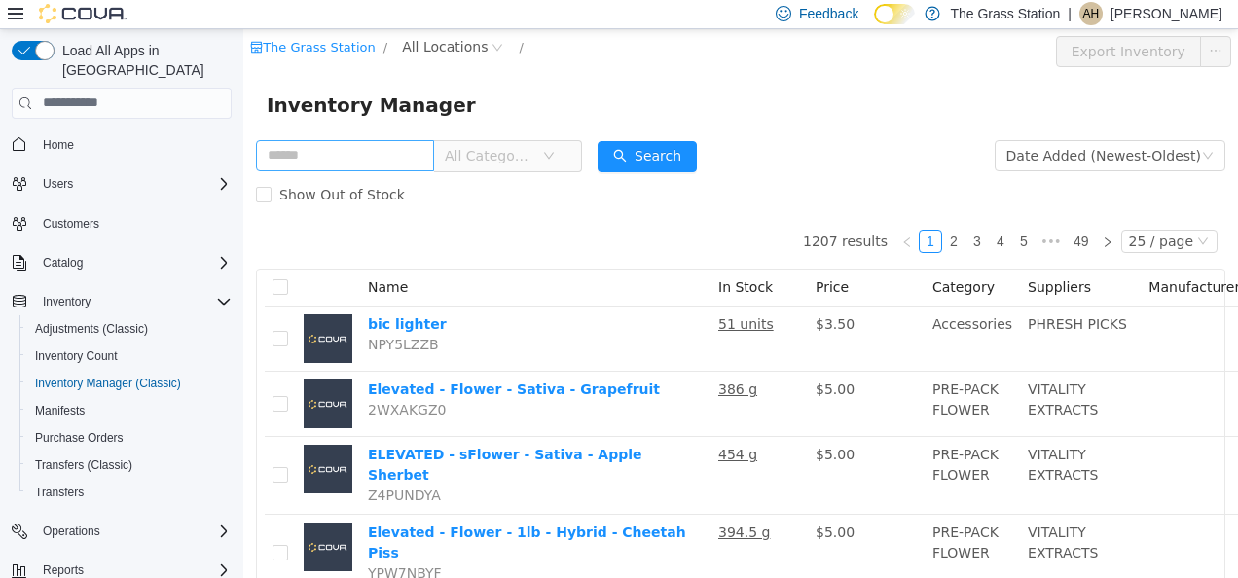
click at [323, 162] on input "text" at bounding box center [345, 154] width 178 height 31
type input "****"
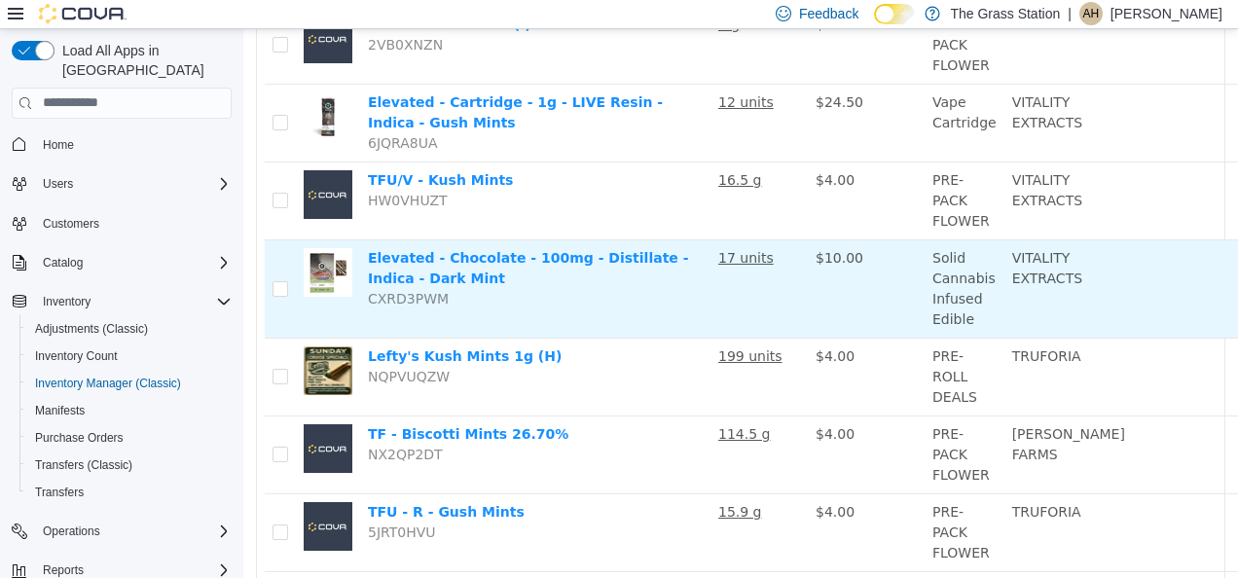
scroll to position [300, 134]
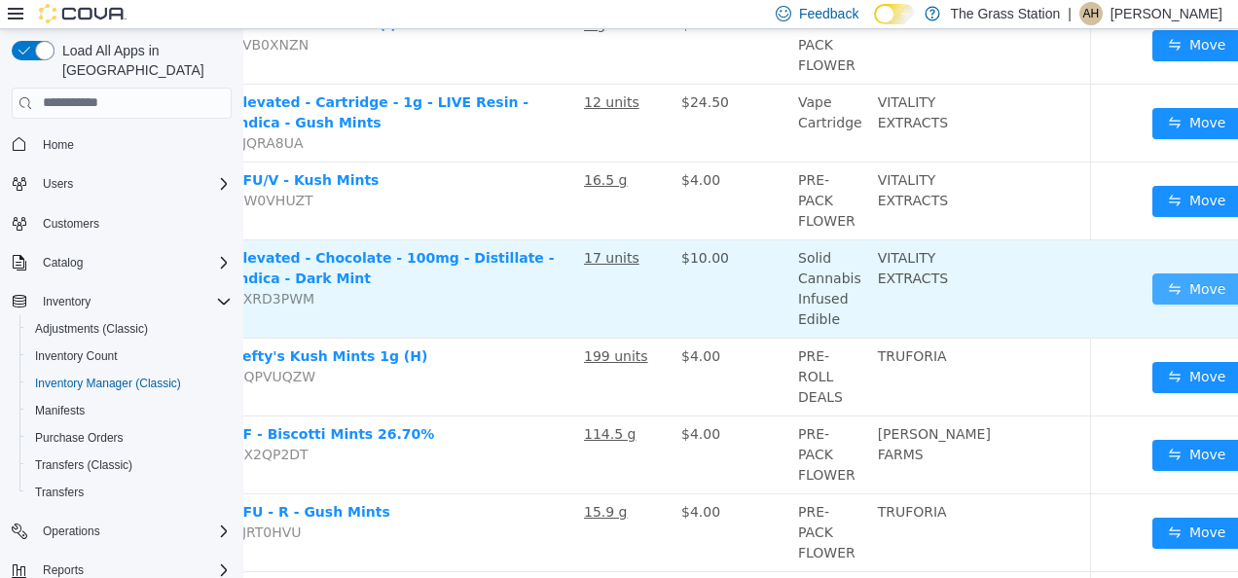
click at [1153, 286] on button "Move" at bounding box center [1198, 288] width 90 height 31
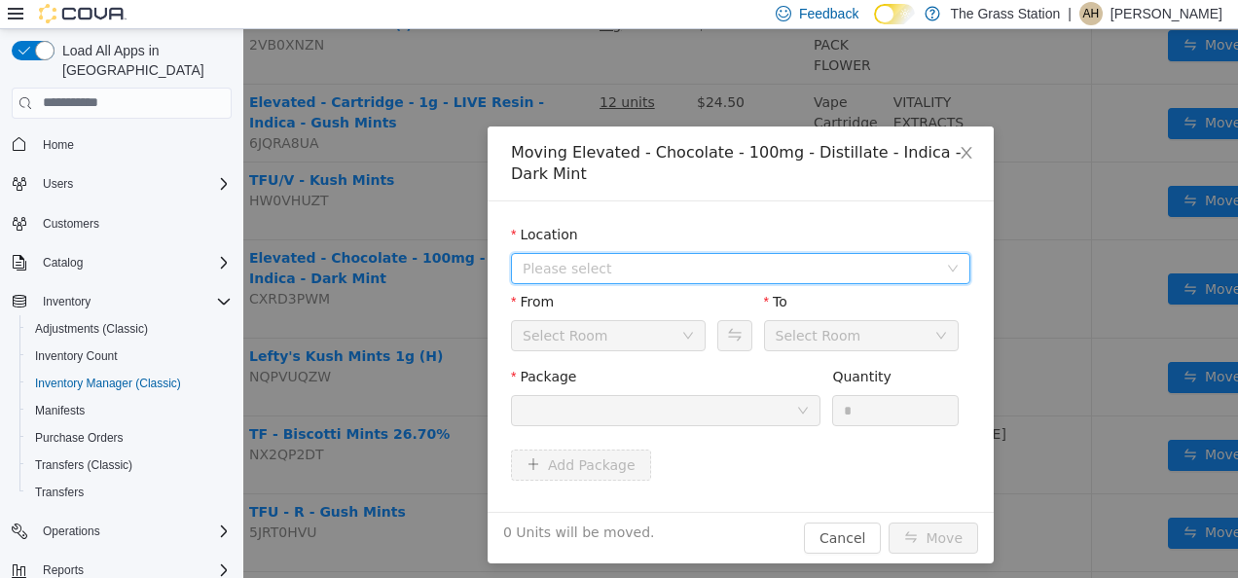
click at [697, 276] on span "Please select" at bounding box center [734, 267] width 423 height 29
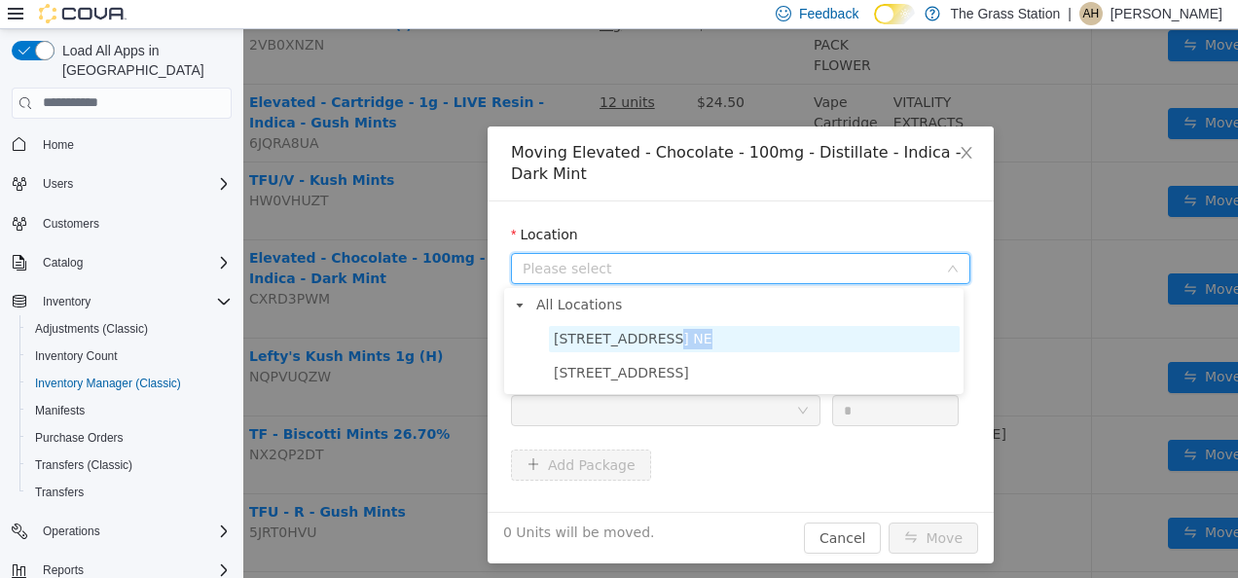
drag, startPoint x: 649, startPoint y: 358, endPoint x: 649, endPoint y: 342, distance: 16.6
click at [649, 342] on ul "8920 Menaul Blvd. NE 928 E. Main St" at bounding box center [734, 355] width 452 height 60
click at [649, 342] on span "[STREET_ADDRESS] NE" at bounding box center [633, 338] width 159 height 16
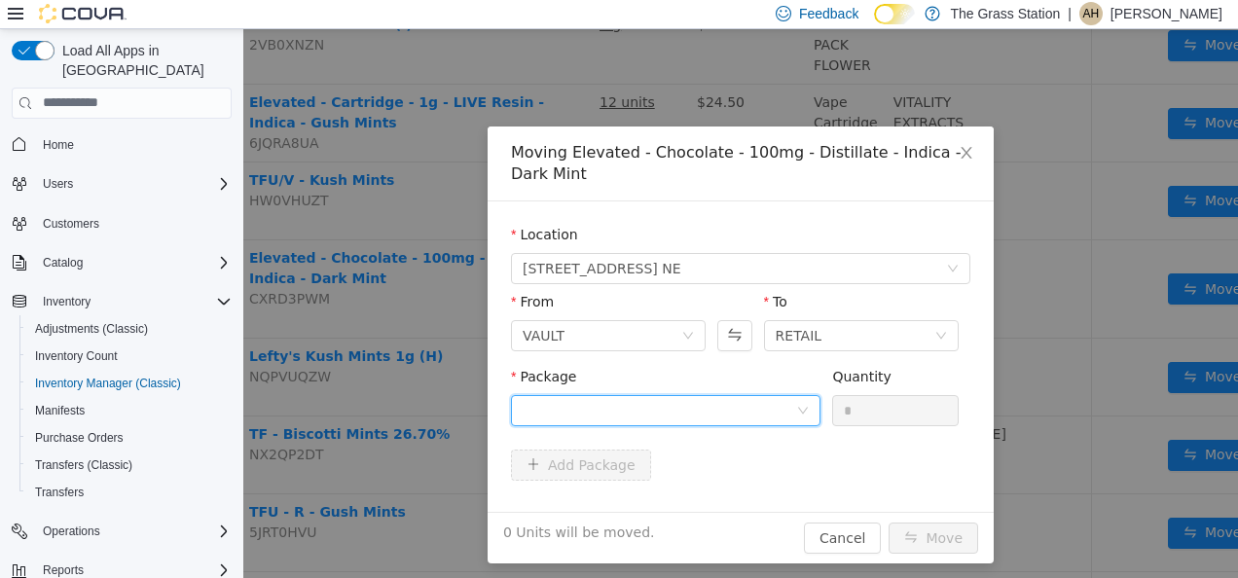
click at [719, 406] on div at bounding box center [660, 409] width 274 height 29
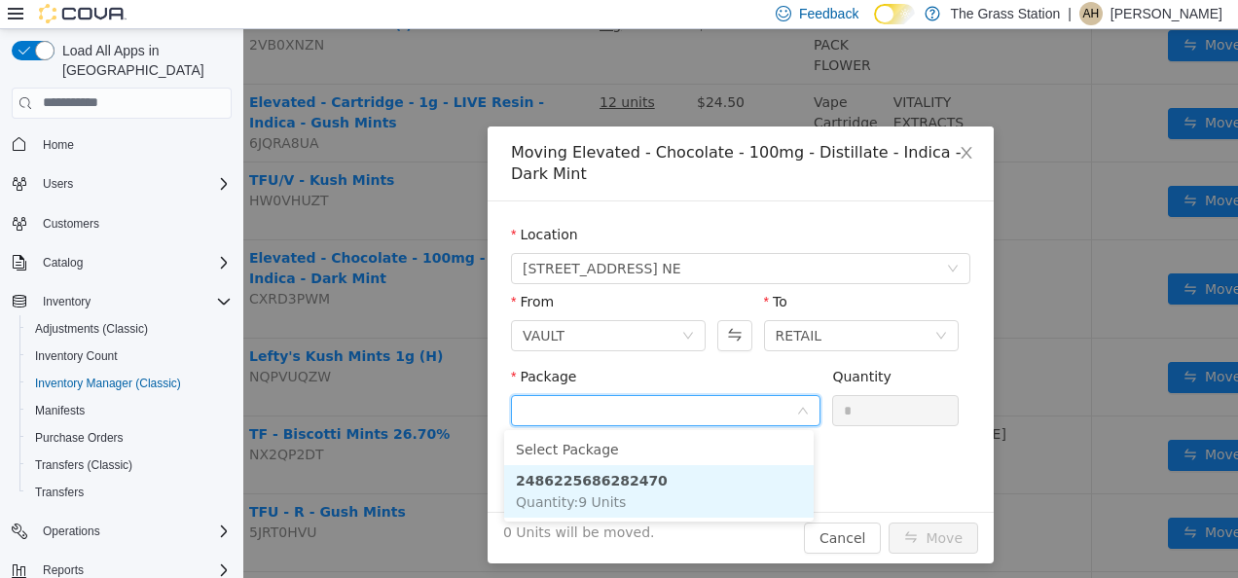
click at [662, 486] on li "2486225686282470 Quantity : 9 Units" at bounding box center [659, 490] width 310 height 53
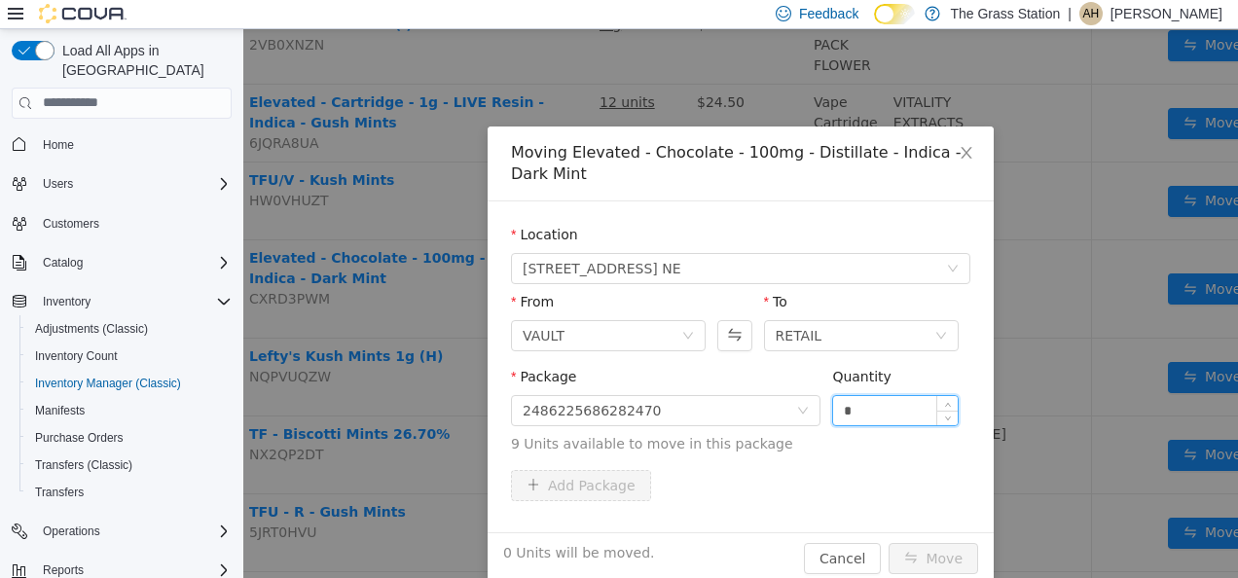
click at [882, 402] on input "*" at bounding box center [895, 409] width 125 height 29
type input "*"
click at [920, 556] on button "Move" at bounding box center [934, 557] width 90 height 31
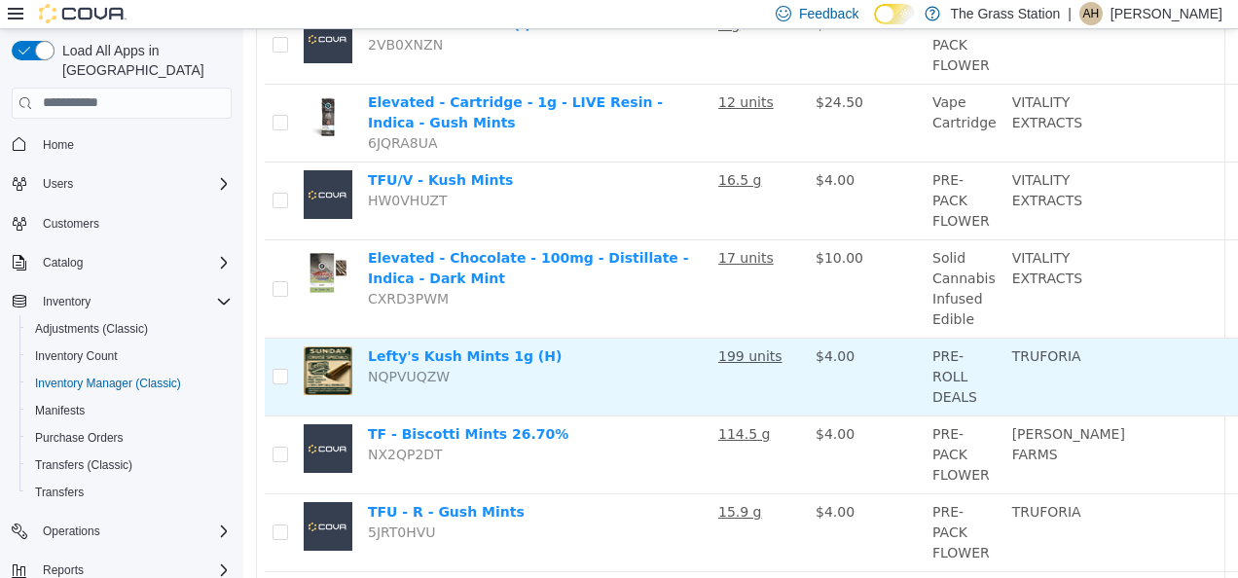
scroll to position [0, 0]
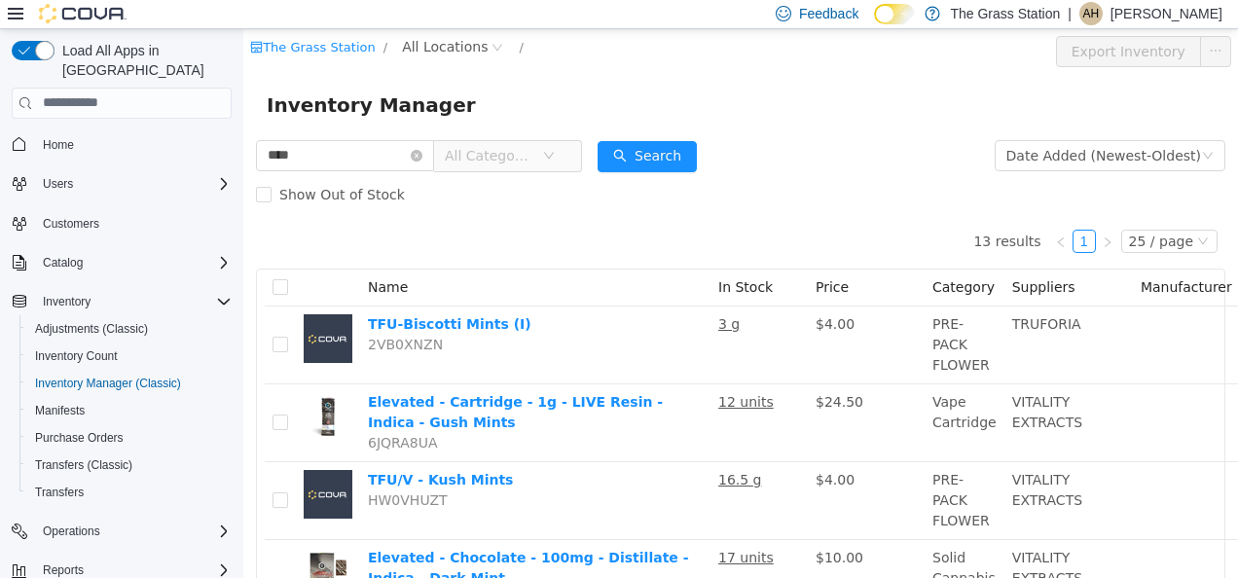
click at [423, 158] on icon "icon: close-circle" at bounding box center [417, 155] width 12 height 12
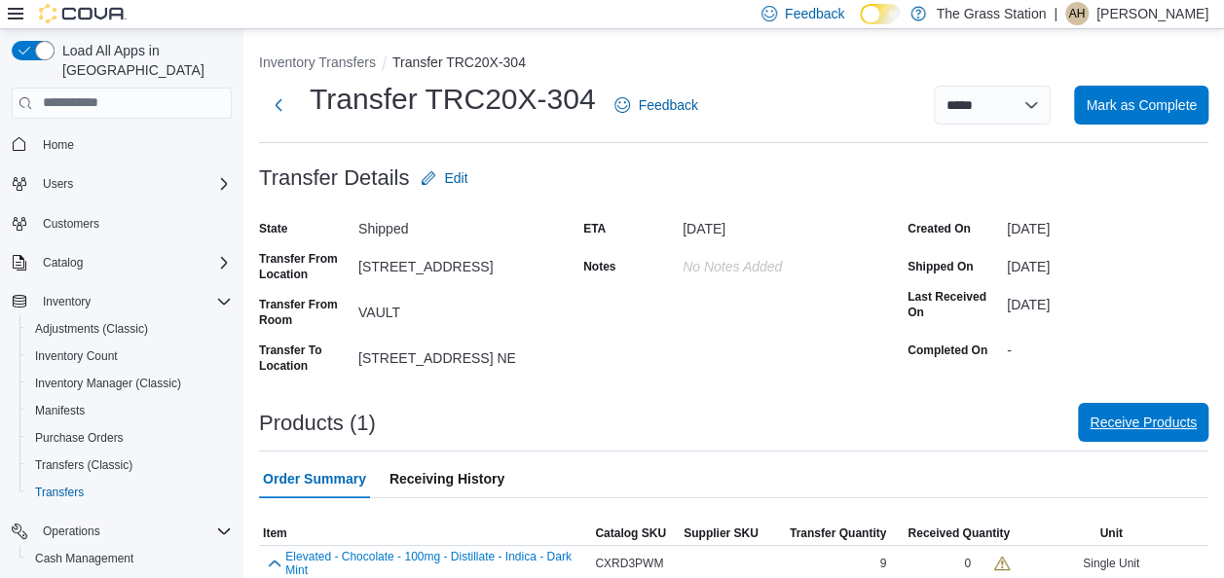
click at [1147, 417] on span "Receive Products" at bounding box center [1142, 422] width 107 height 19
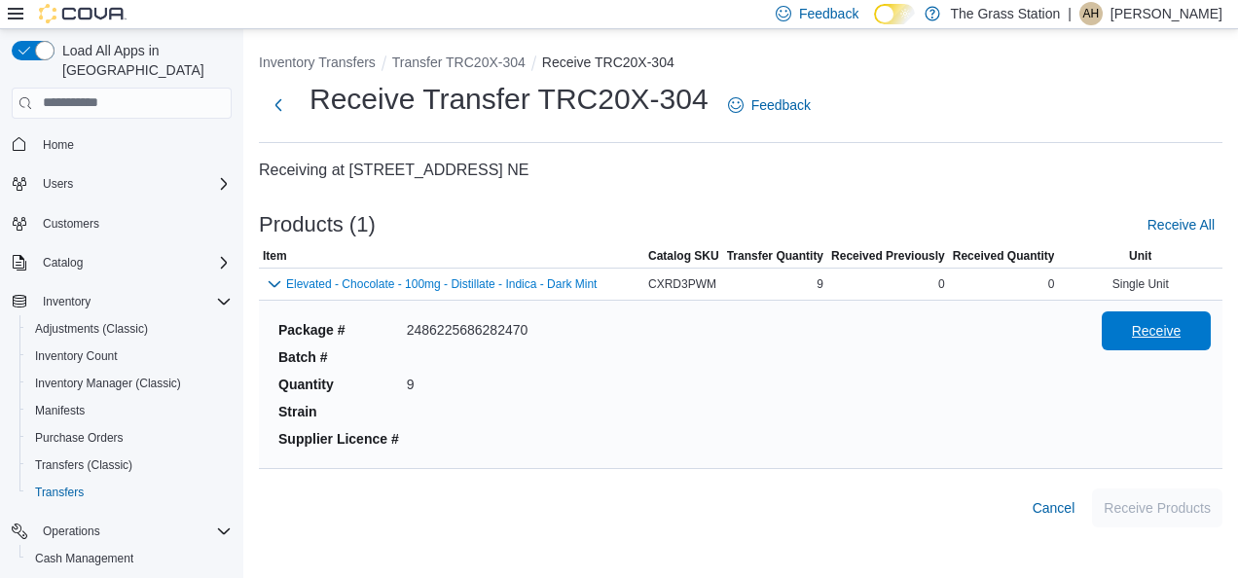
click at [1152, 329] on span "Receive" at bounding box center [1157, 330] width 50 height 19
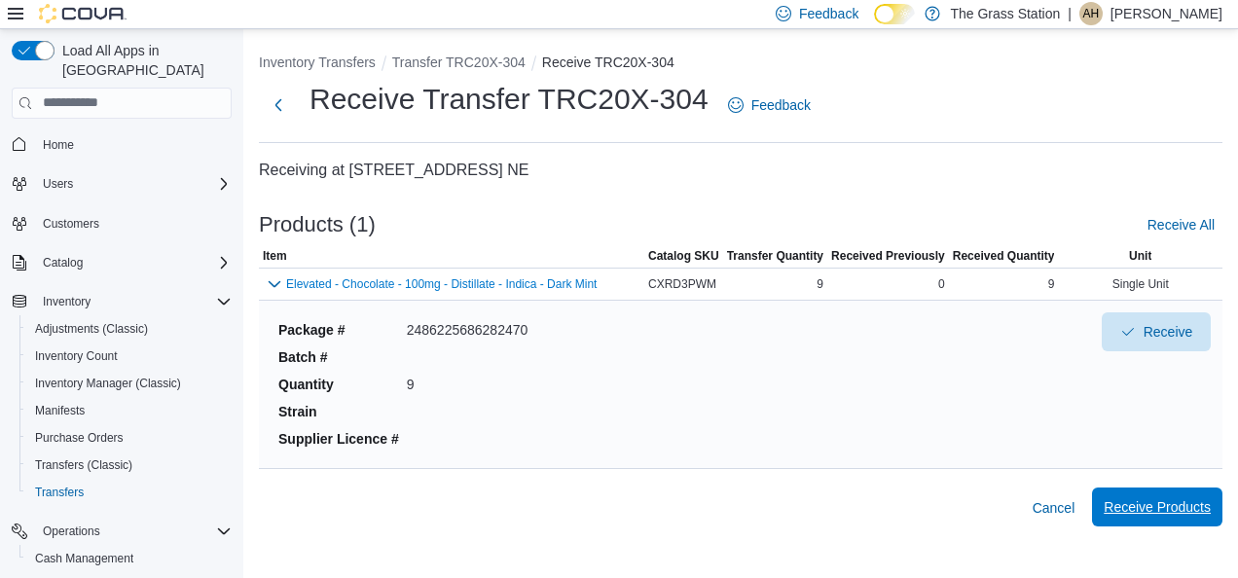
click at [1155, 492] on span "Receive Products" at bounding box center [1157, 507] width 107 height 39
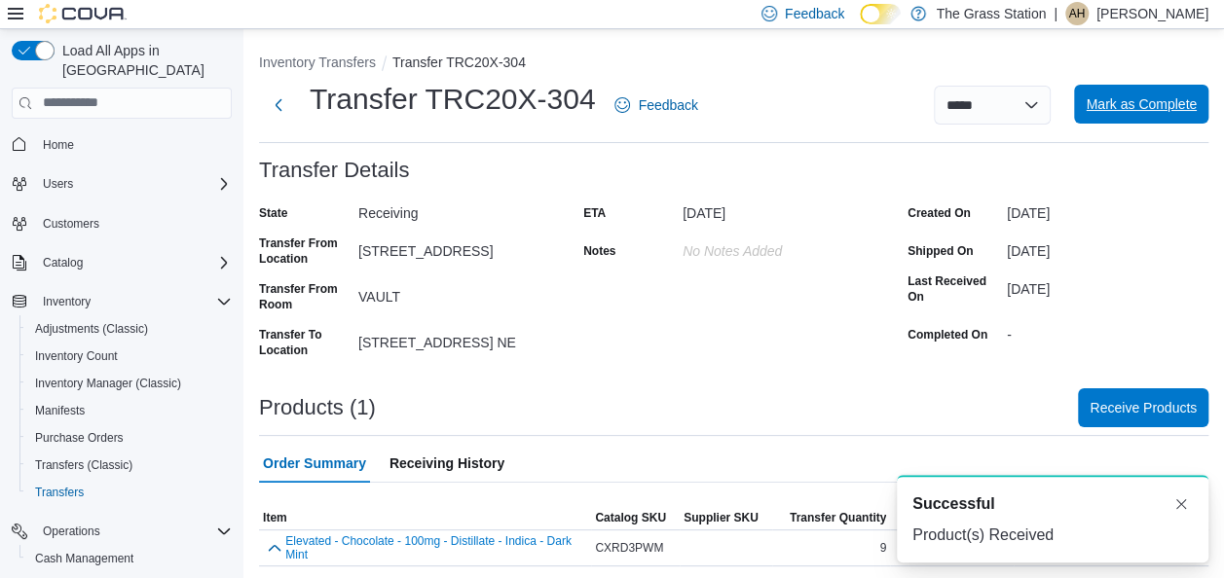
click at [1168, 114] on span "Mark as Complete" at bounding box center [1140, 104] width 111 height 39
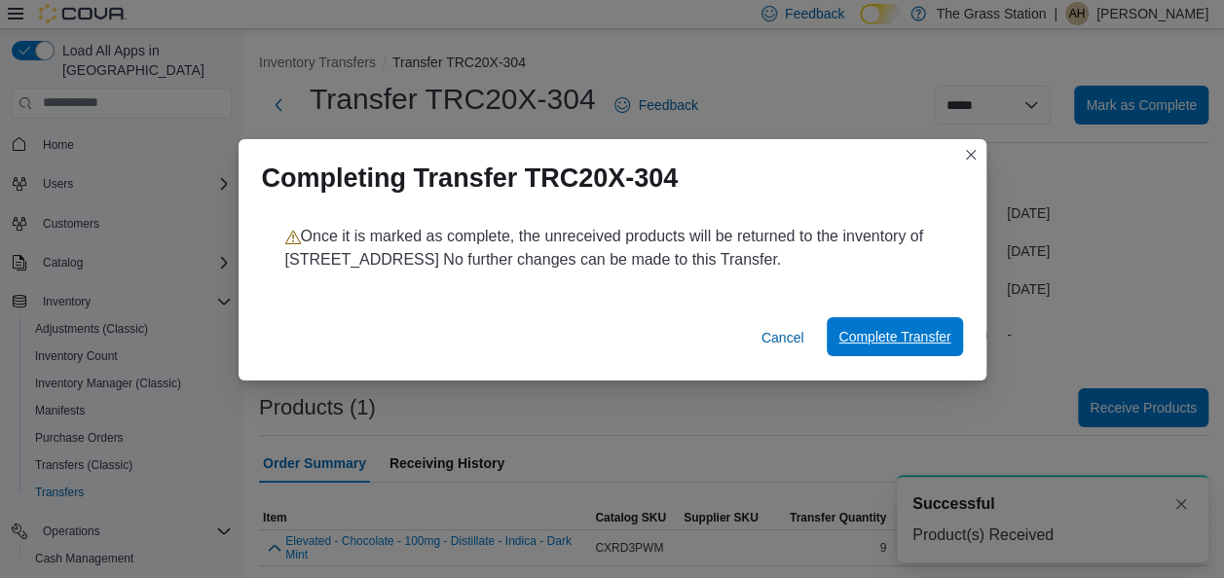
click at [898, 349] on span "Complete Transfer" at bounding box center [894, 336] width 112 height 39
